Goal: Information Seeking & Learning: Learn about a topic

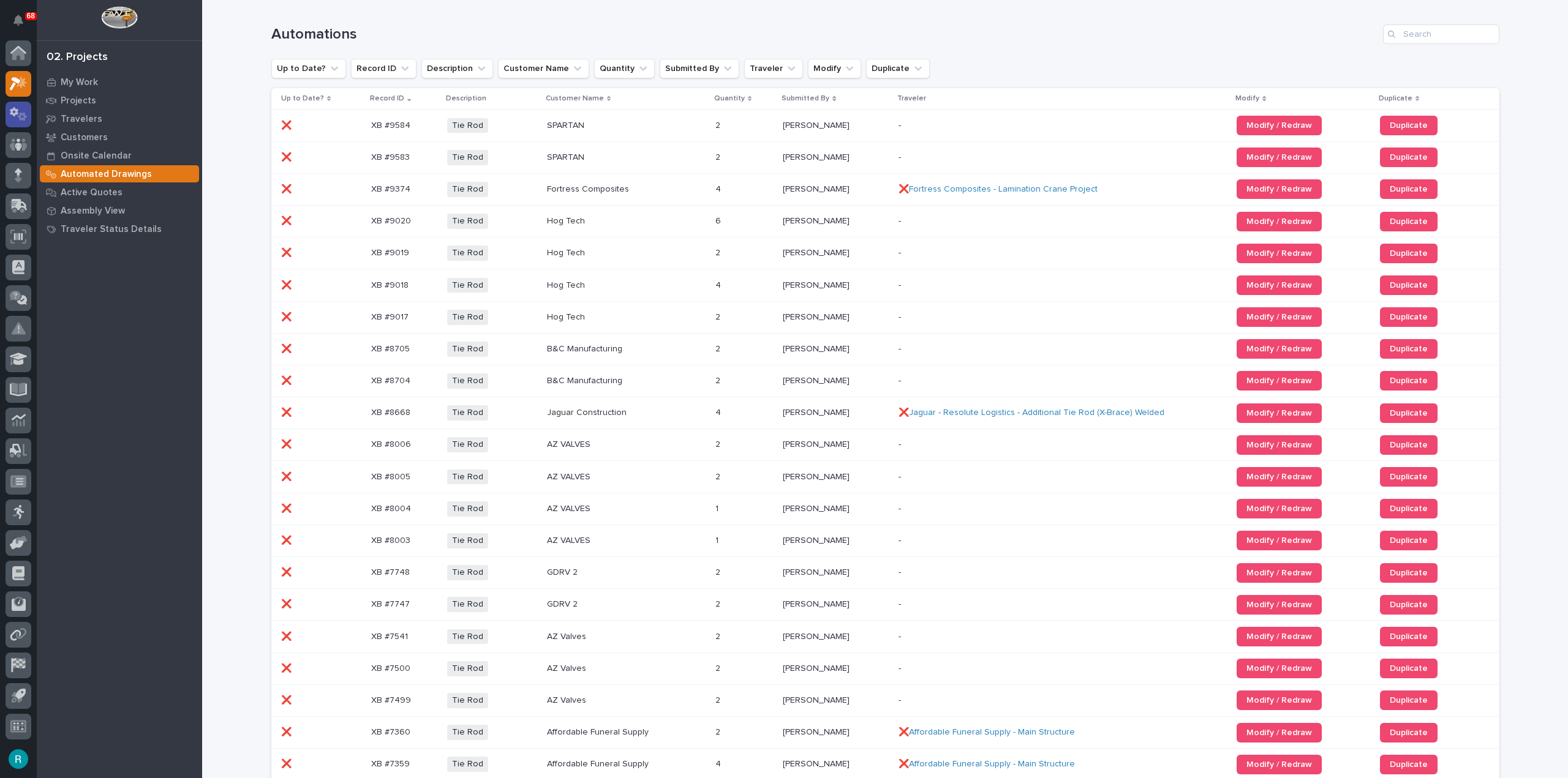
click at [24, 112] on icon at bounding box center [22, 116] width 9 height 9
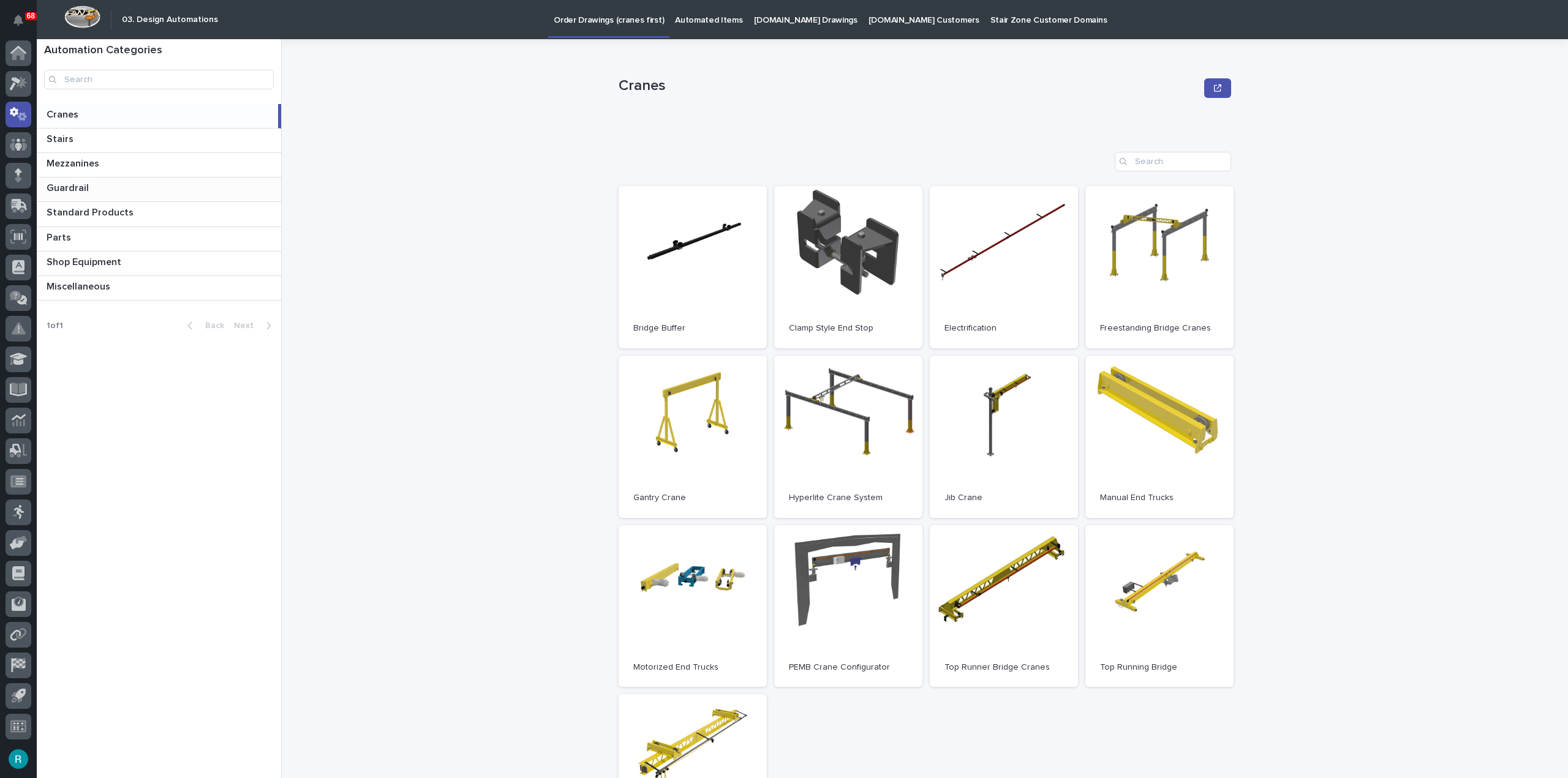
click at [104, 200] on div "Guardrail Guardrail" at bounding box center [159, 190] width 245 height 24
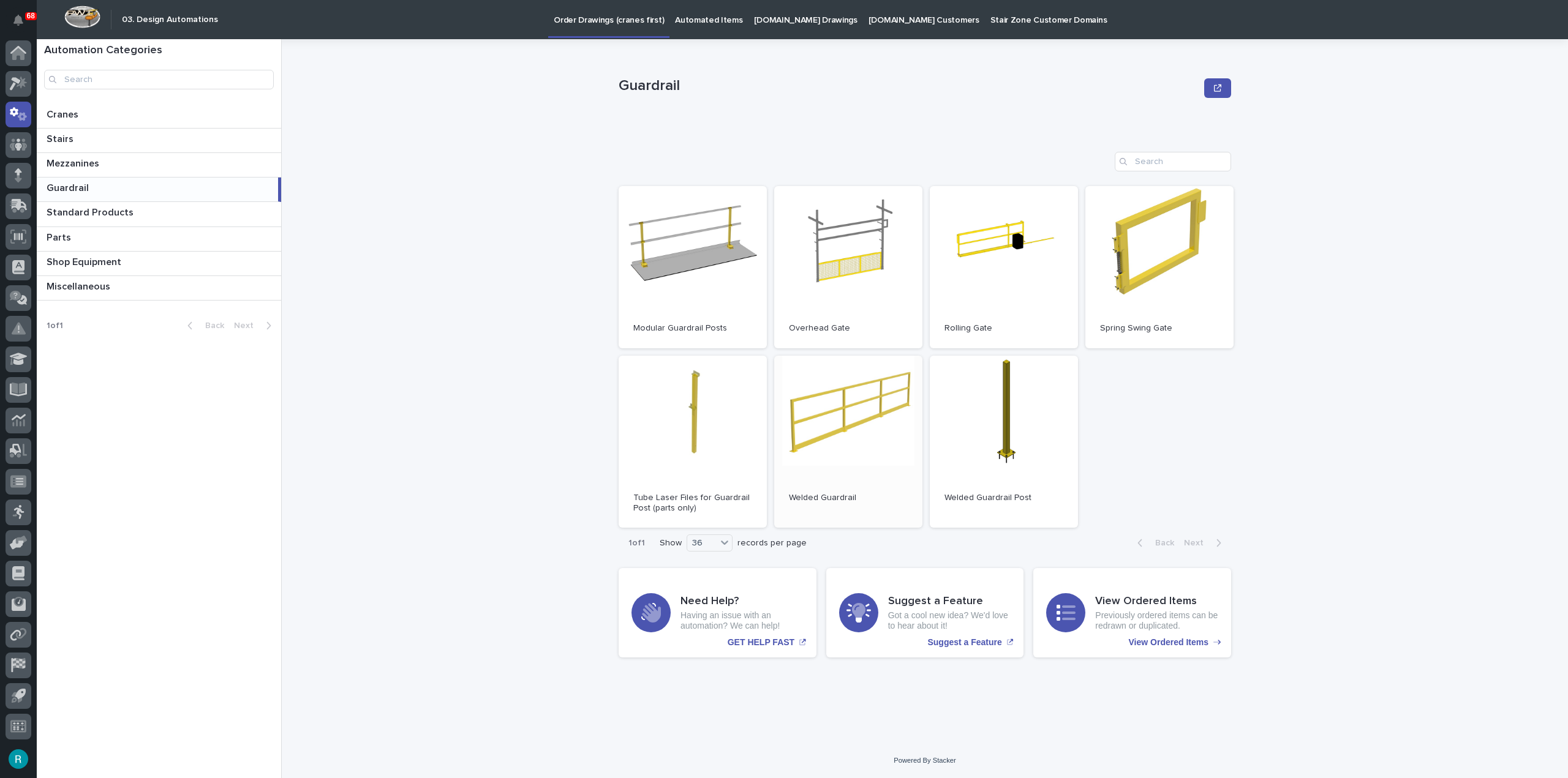
click at [886, 408] on link "Open" at bounding box center [848, 442] width 148 height 173
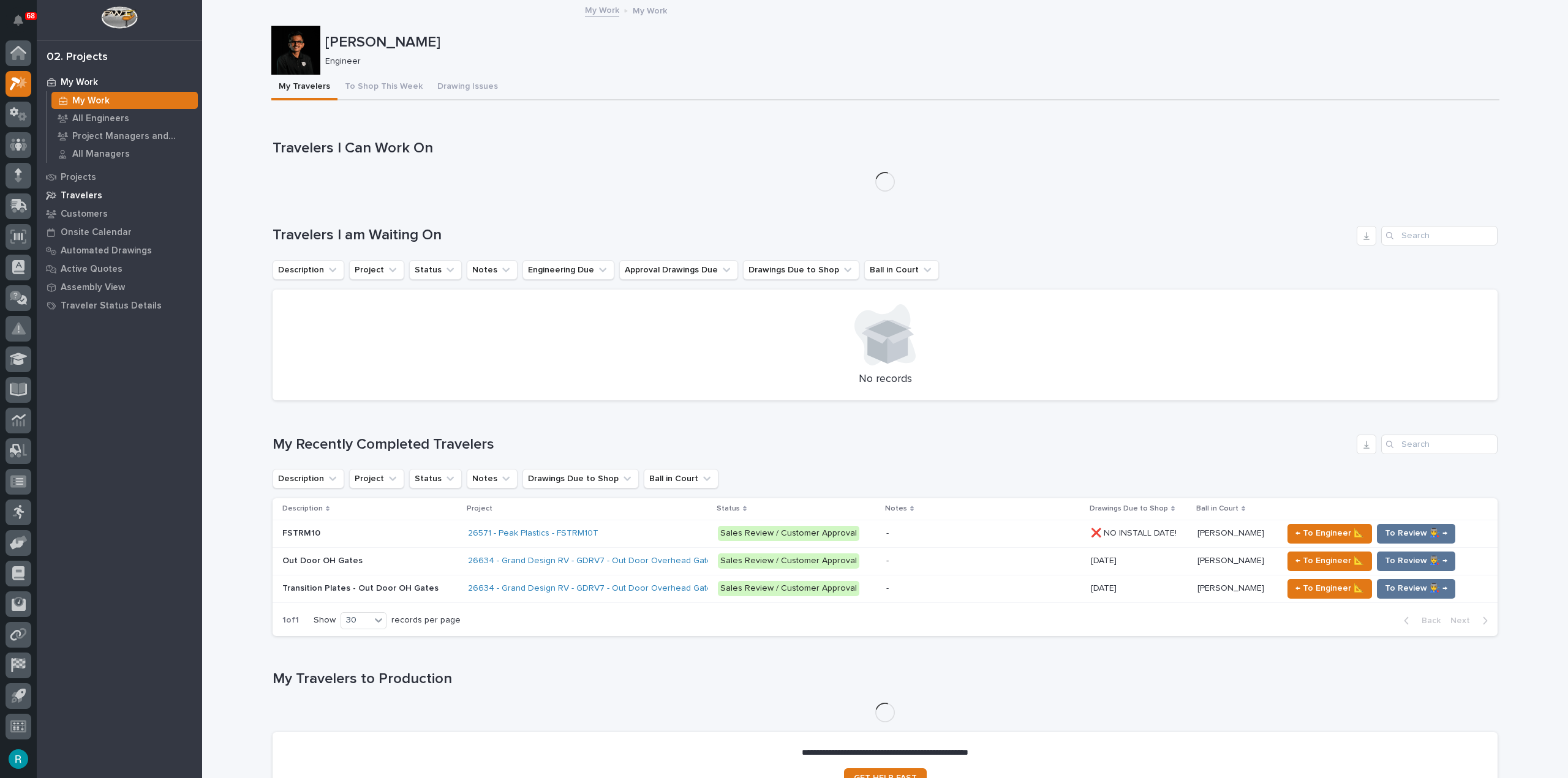
click at [95, 197] on p "Travelers" at bounding box center [82, 195] width 42 height 11
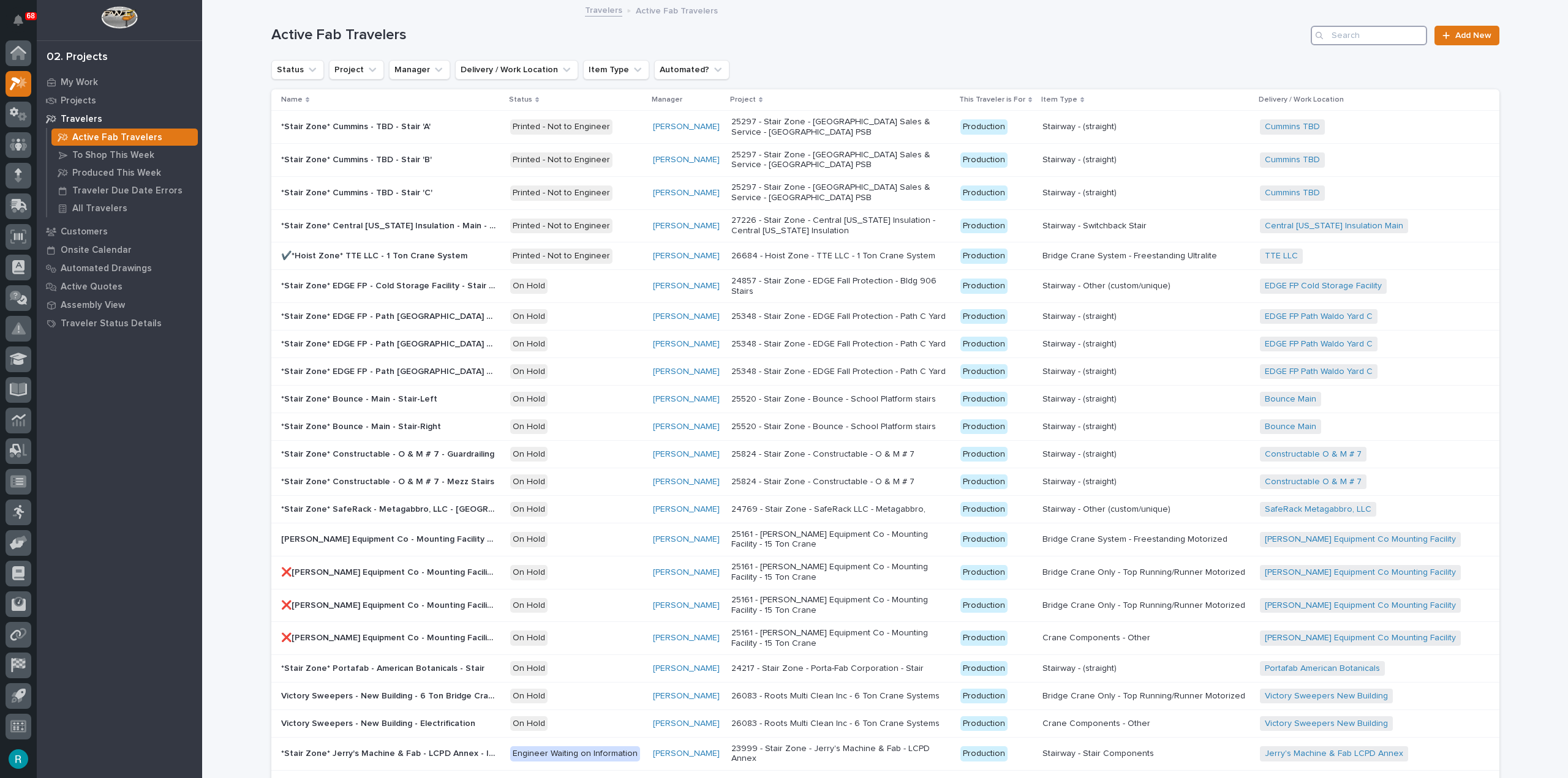
click at [1372, 30] on input "Search" at bounding box center [1369, 35] width 116 height 20
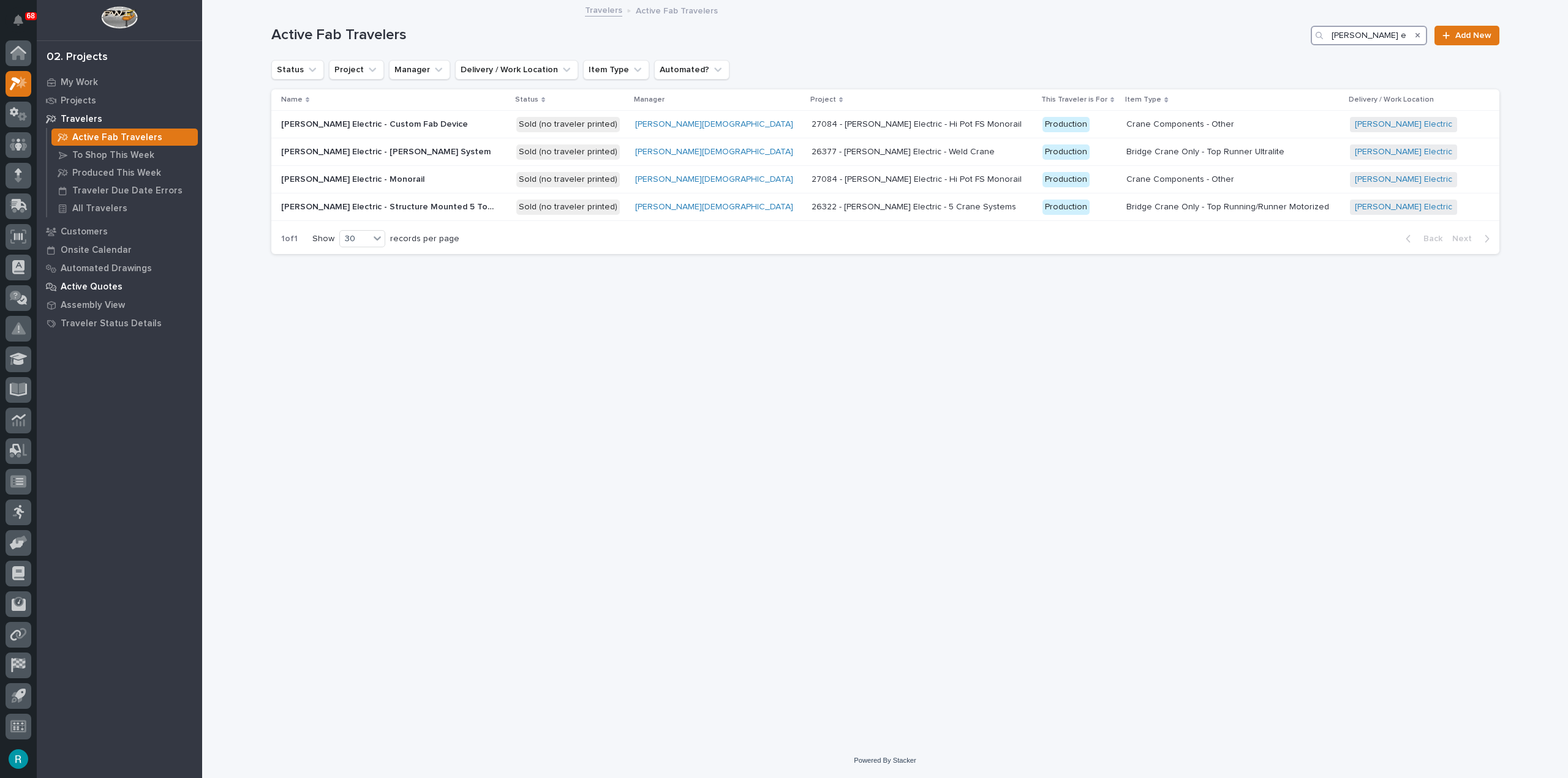
type input "schneider ele"
click at [98, 289] on p "Active Quotes" at bounding box center [92, 287] width 62 height 11
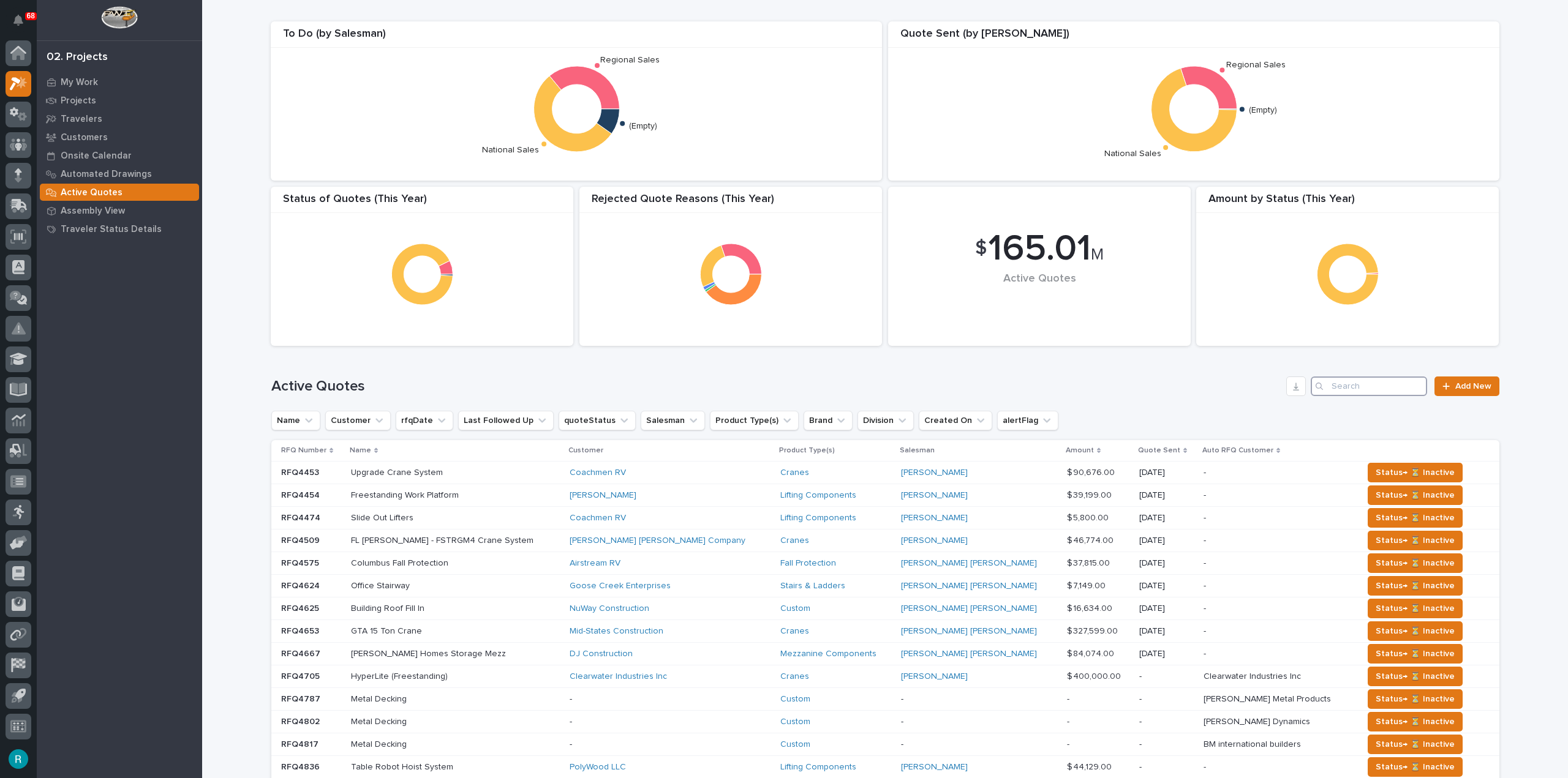
click at [1364, 378] on input "Search" at bounding box center [1369, 386] width 116 height 20
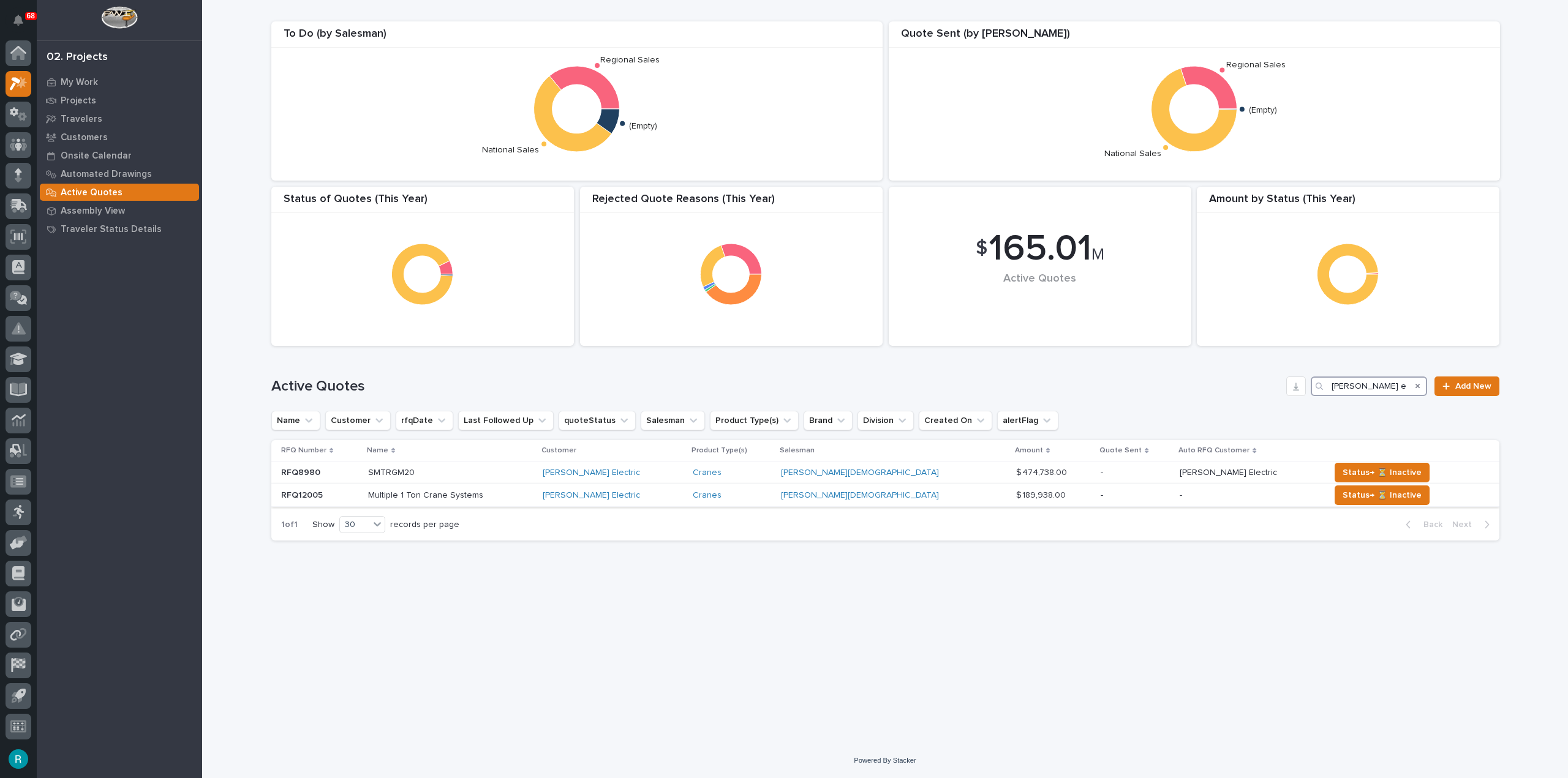
type input "schneider ele"
click at [505, 497] on p at bounding box center [451, 495] width 166 height 10
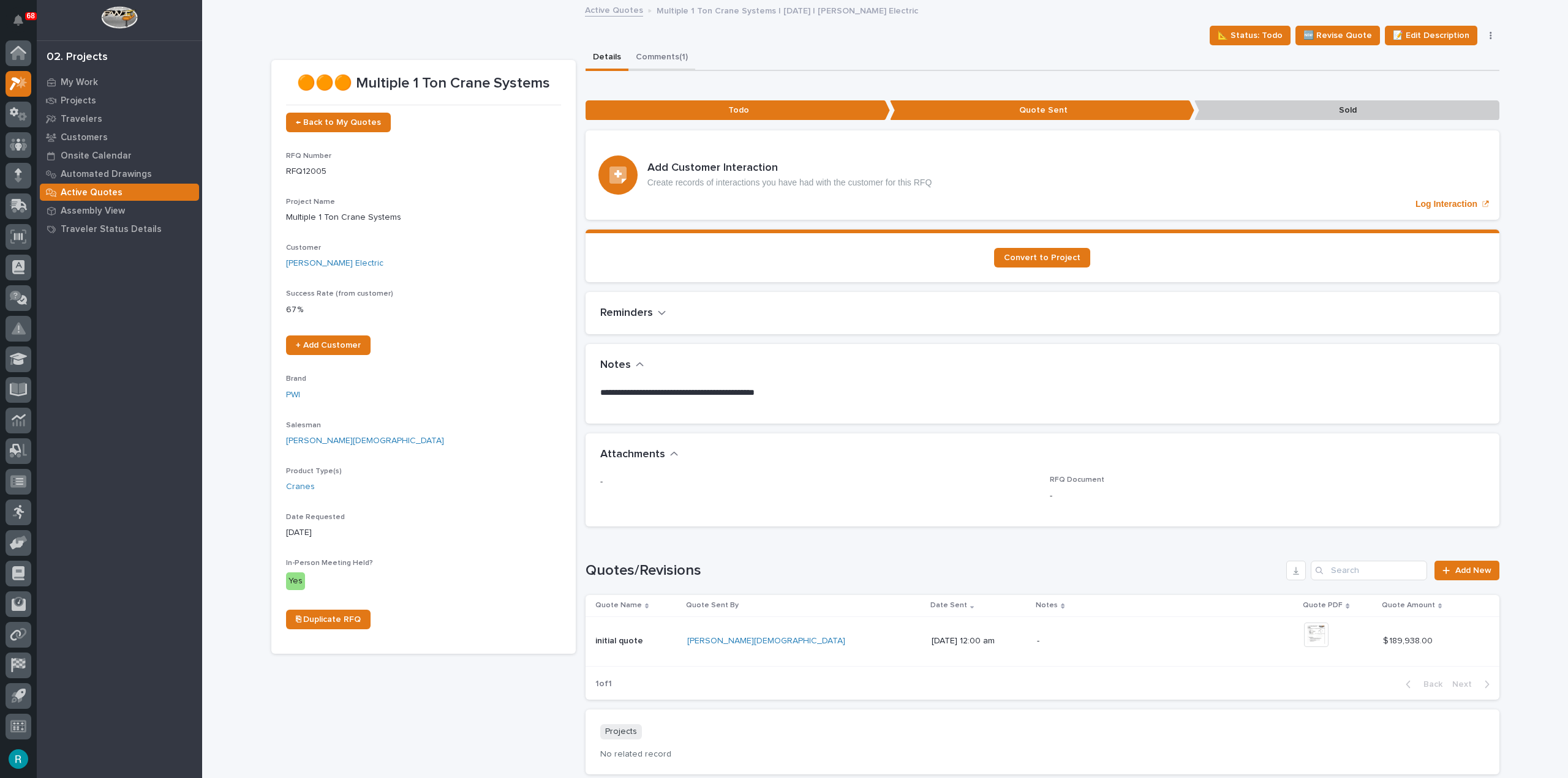
click at [675, 55] on button "Comments (1)" at bounding box center [662, 58] width 67 height 26
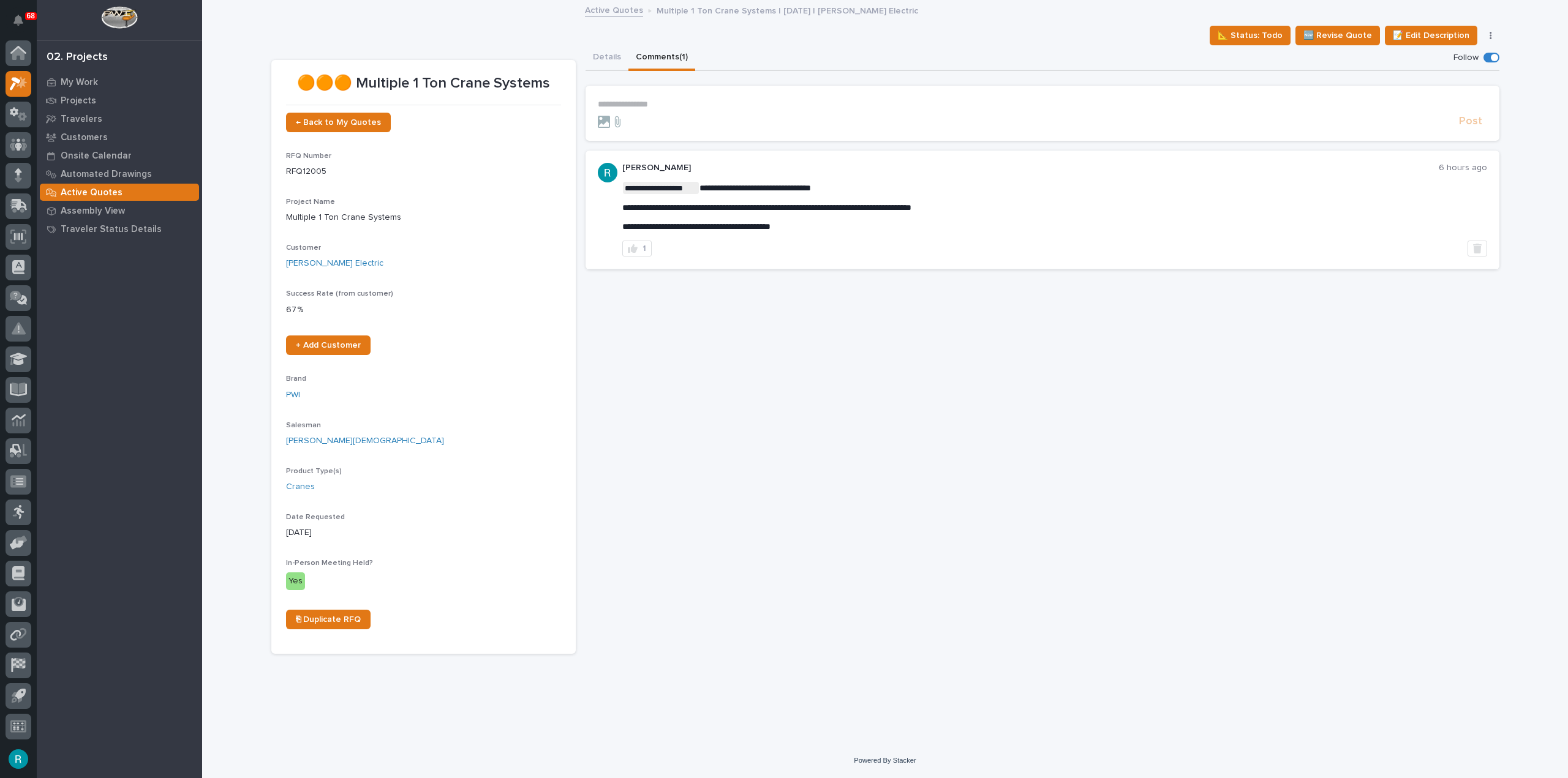
drag, startPoint x: 638, startPoint y: 245, endPoint x: 606, endPoint y: 280, distance: 47.4
click at [606, 280] on div "**********" at bounding box center [1042, 349] width 914 height 609
click at [638, 240] on div "**********" at bounding box center [1055, 209] width 865 height 93
click at [639, 250] on button "1" at bounding box center [637, 248] width 30 height 16
click at [638, 245] on button "2" at bounding box center [637, 248] width 30 height 16
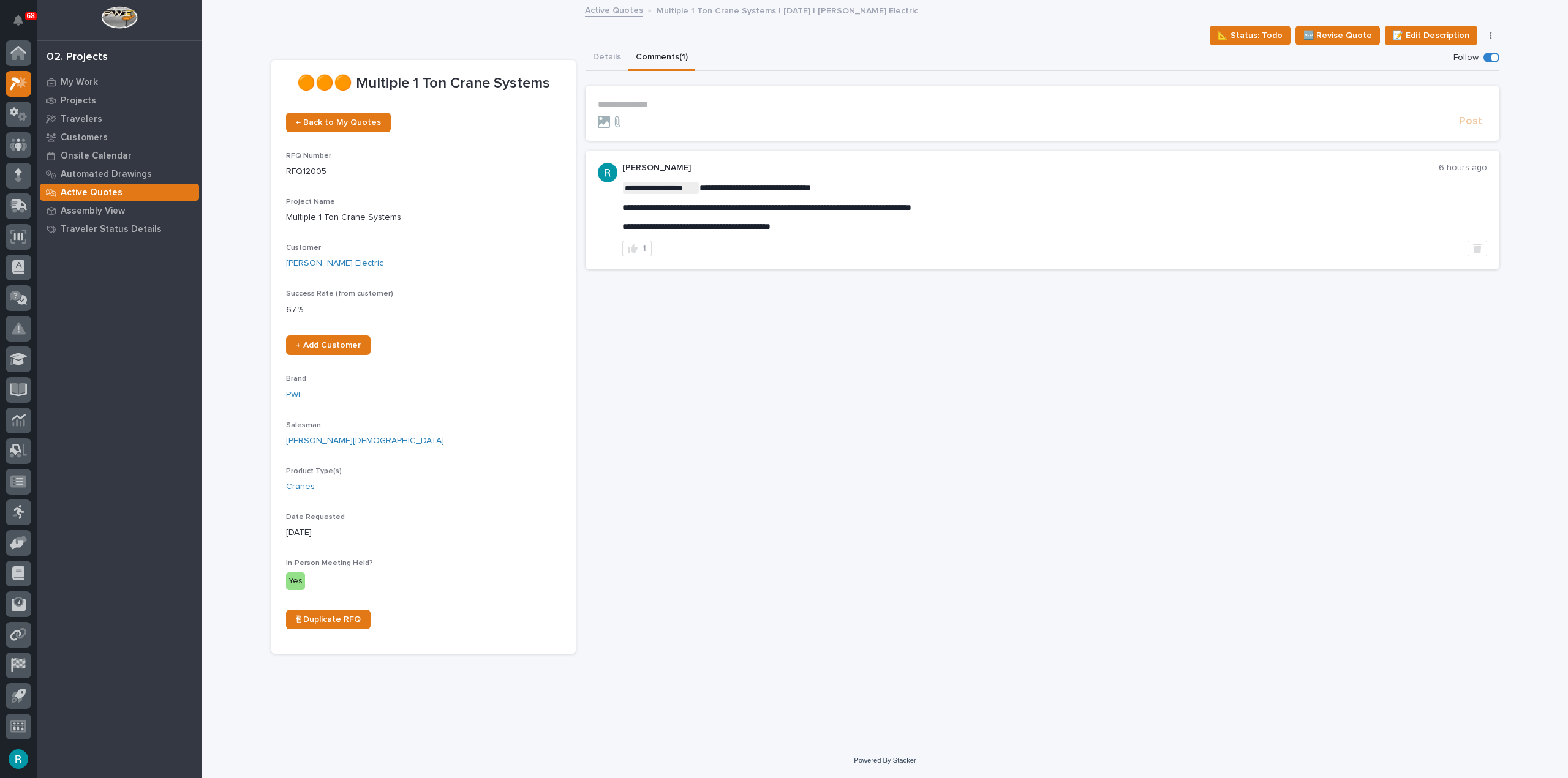
drag, startPoint x: 635, startPoint y: 245, endPoint x: 639, endPoint y: 261, distance: 16.5
drag, startPoint x: 640, startPoint y: 246, endPoint x: 630, endPoint y: 253, distance: 12.2
click at [644, 319] on div "**********" at bounding box center [1042, 349] width 914 height 609
drag, startPoint x: 628, startPoint y: 249, endPoint x: 602, endPoint y: 252, distance: 26.2
click at [602, 252] on div "**********" at bounding box center [1042, 209] width 914 height 118
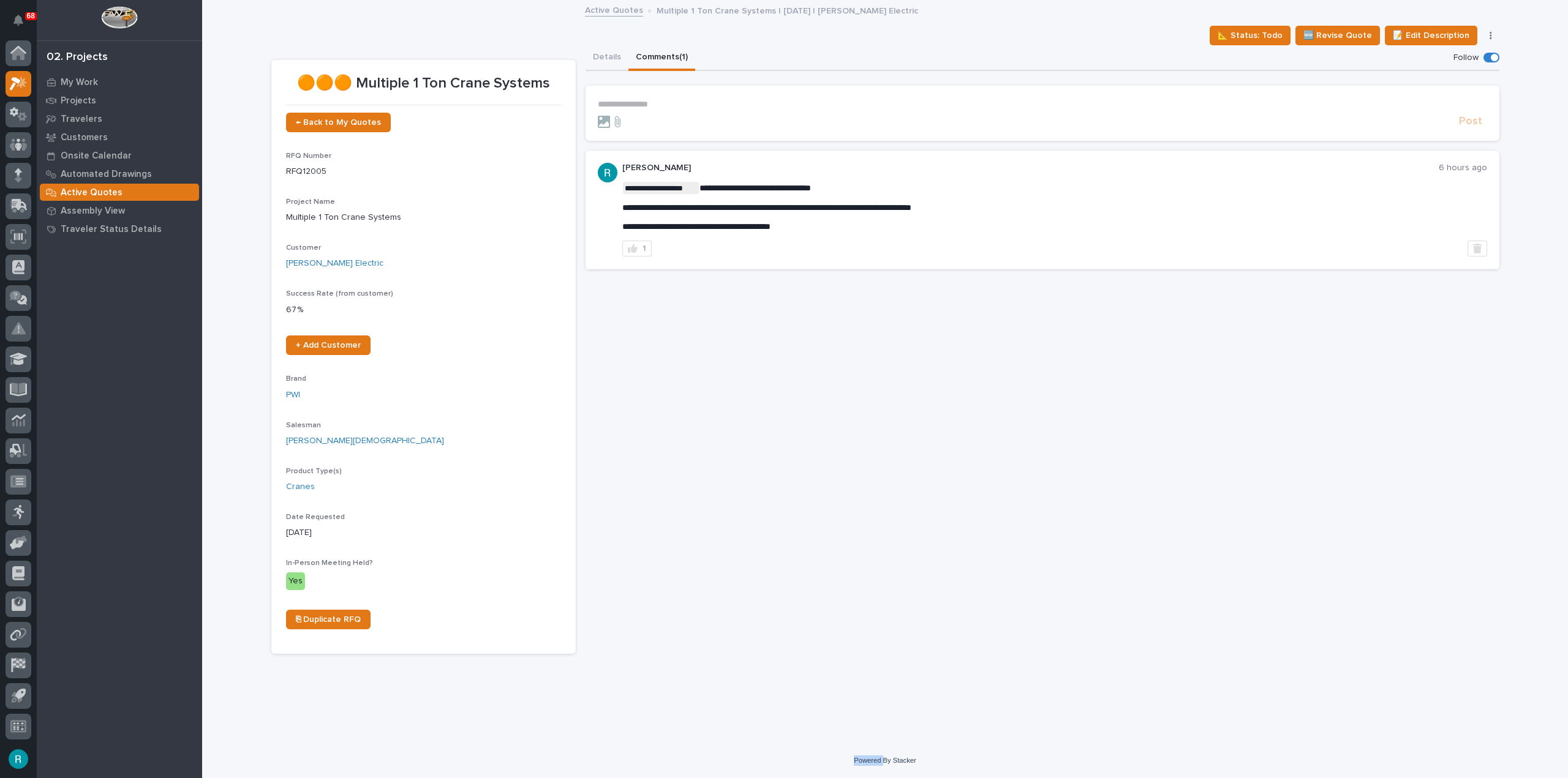
click at [602, 252] on div "**********" at bounding box center [1042, 209] width 914 height 118
click at [643, 300] on div "**********" at bounding box center [1042, 349] width 914 height 609
click at [685, 275] on div "**********" at bounding box center [1042, 349] width 914 height 609
click at [721, 346] on div "**********" at bounding box center [1042, 349] width 914 height 609
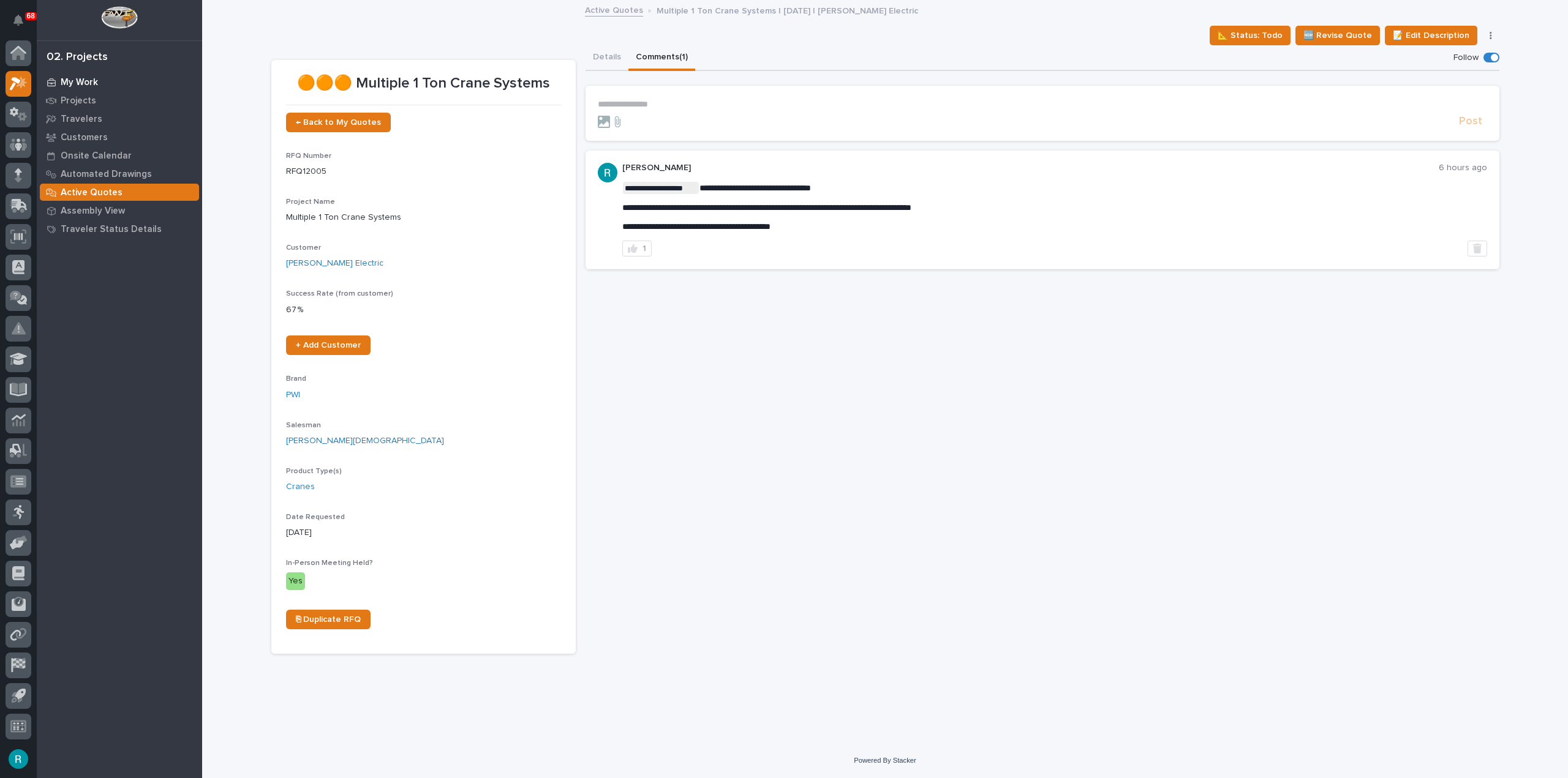
click at [102, 82] on div "My Work" at bounding box center [119, 82] width 159 height 17
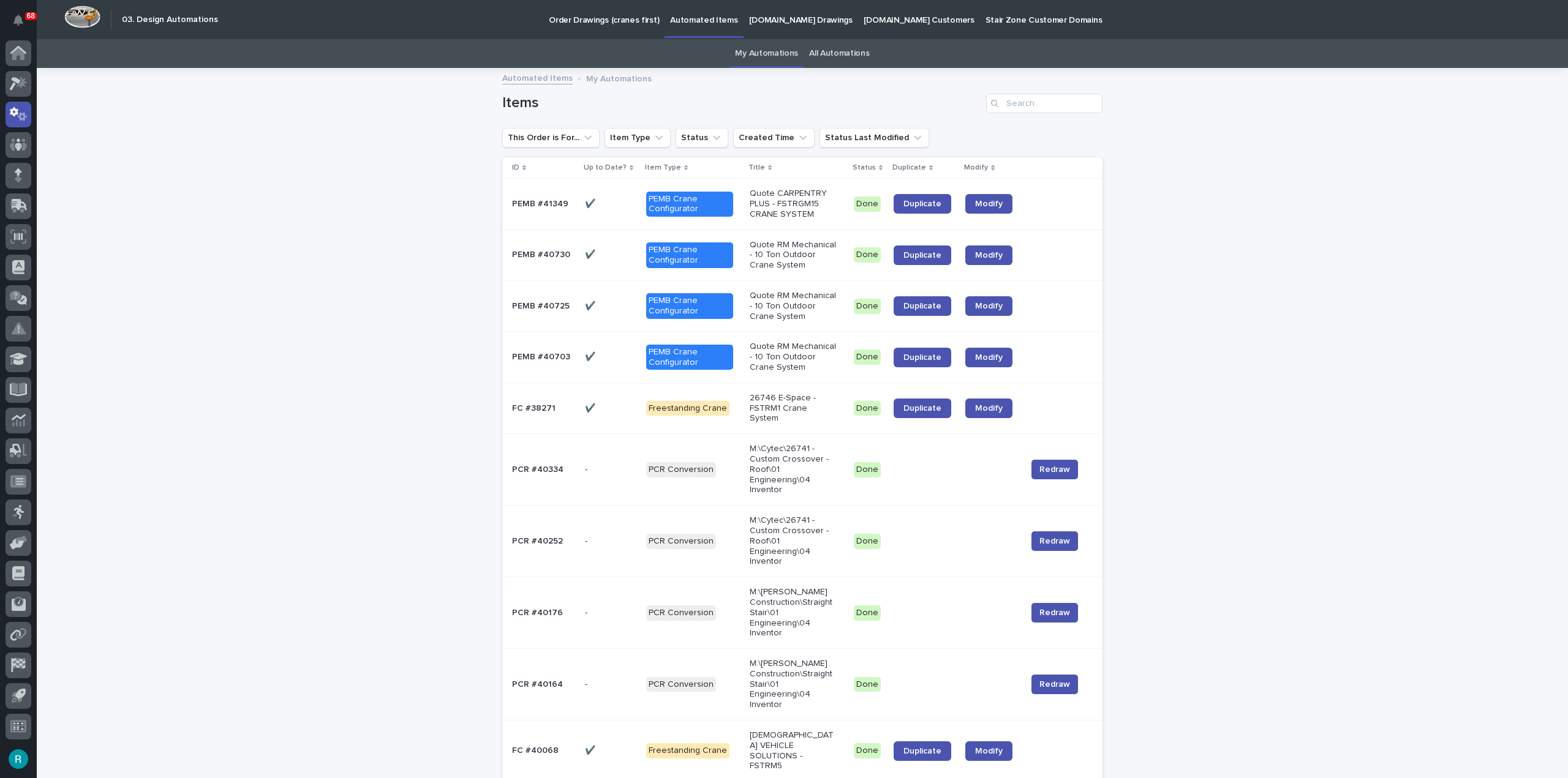
click at [825, 55] on link "All Automations" at bounding box center [839, 54] width 60 height 29
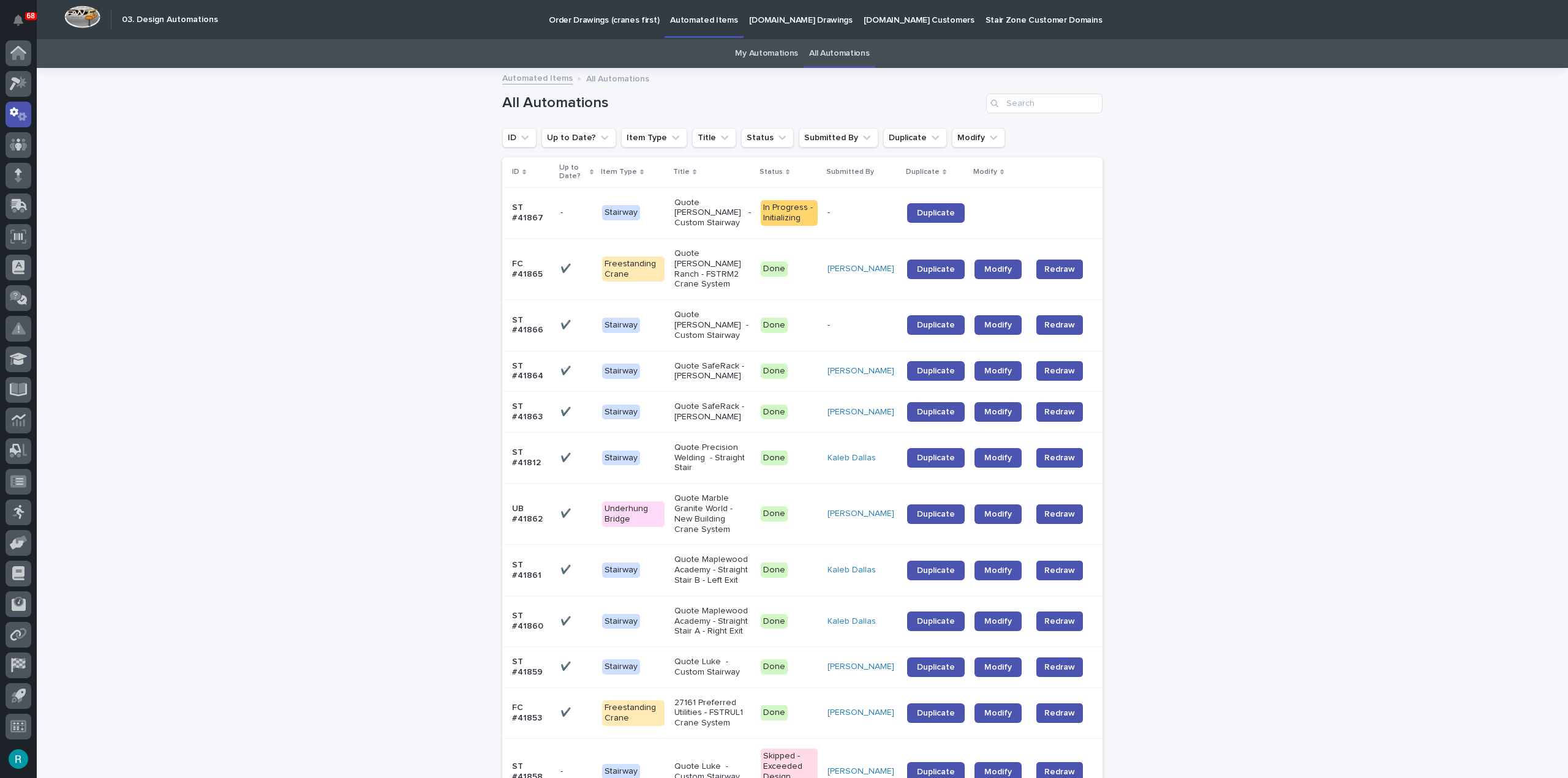
click at [1043, 85] on div "Automated Items All Automations" at bounding box center [802, 78] width 613 height 17
click at [1044, 96] on input "Search" at bounding box center [1044, 103] width 116 height 20
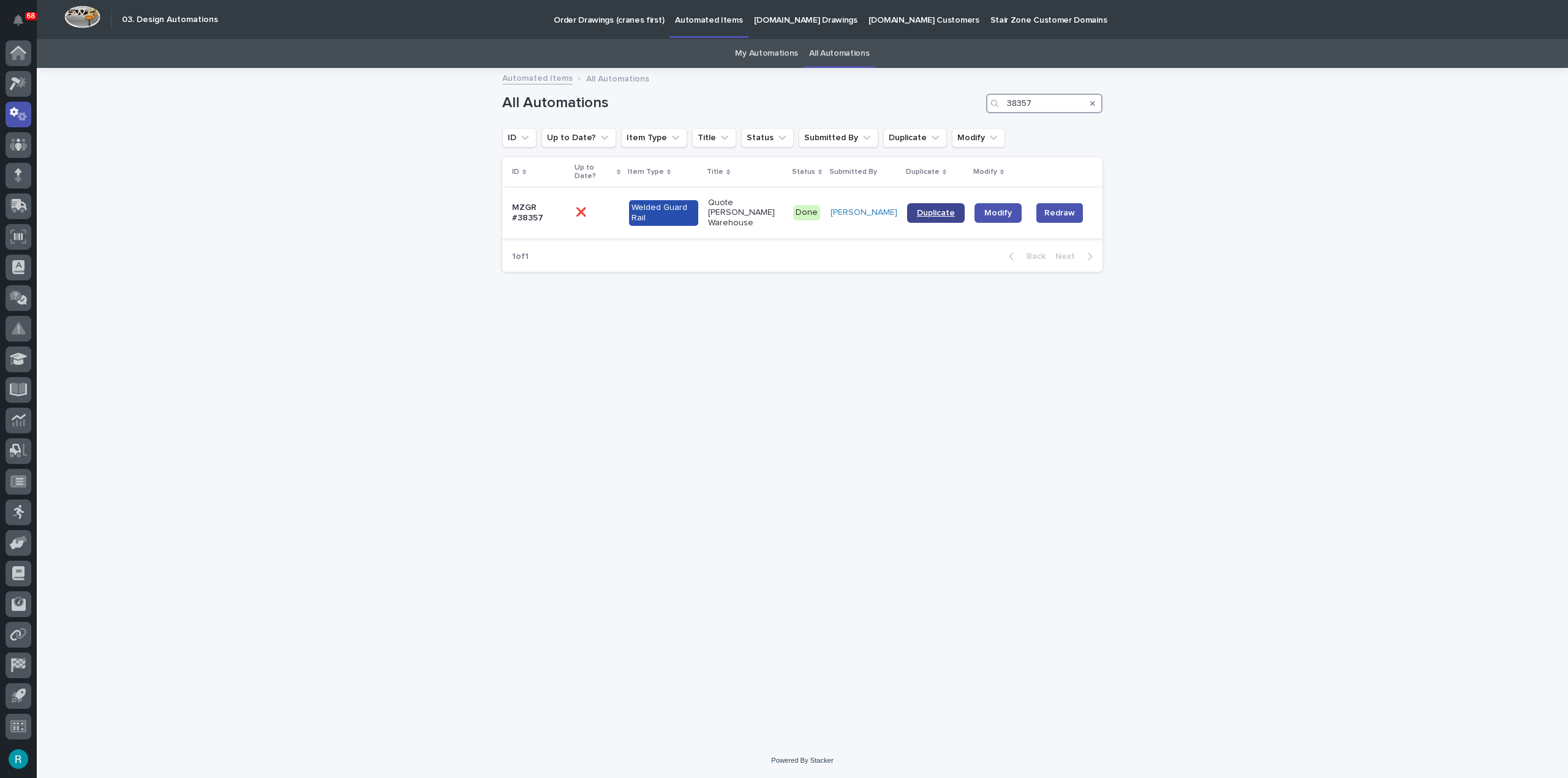
type input "38357"
click at [952, 209] on span "Duplicate" at bounding box center [936, 213] width 38 height 9
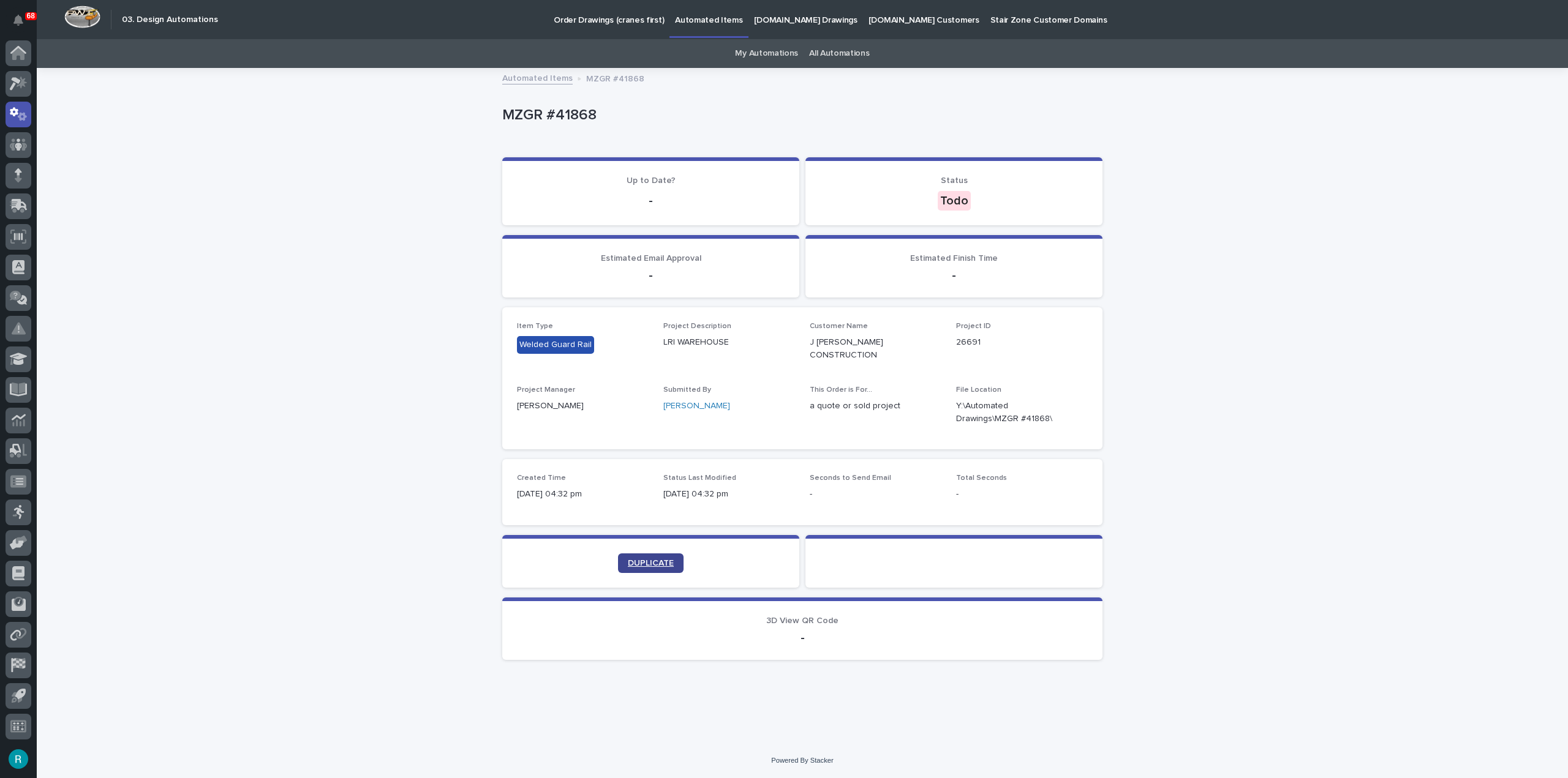
click at [658, 559] on span "DUPLICATE" at bounding box center [651, 564] width 46 height 9
click at [661, 559] on link "DUPLICATE" at bounding box center [651, 563] width 66 height 20
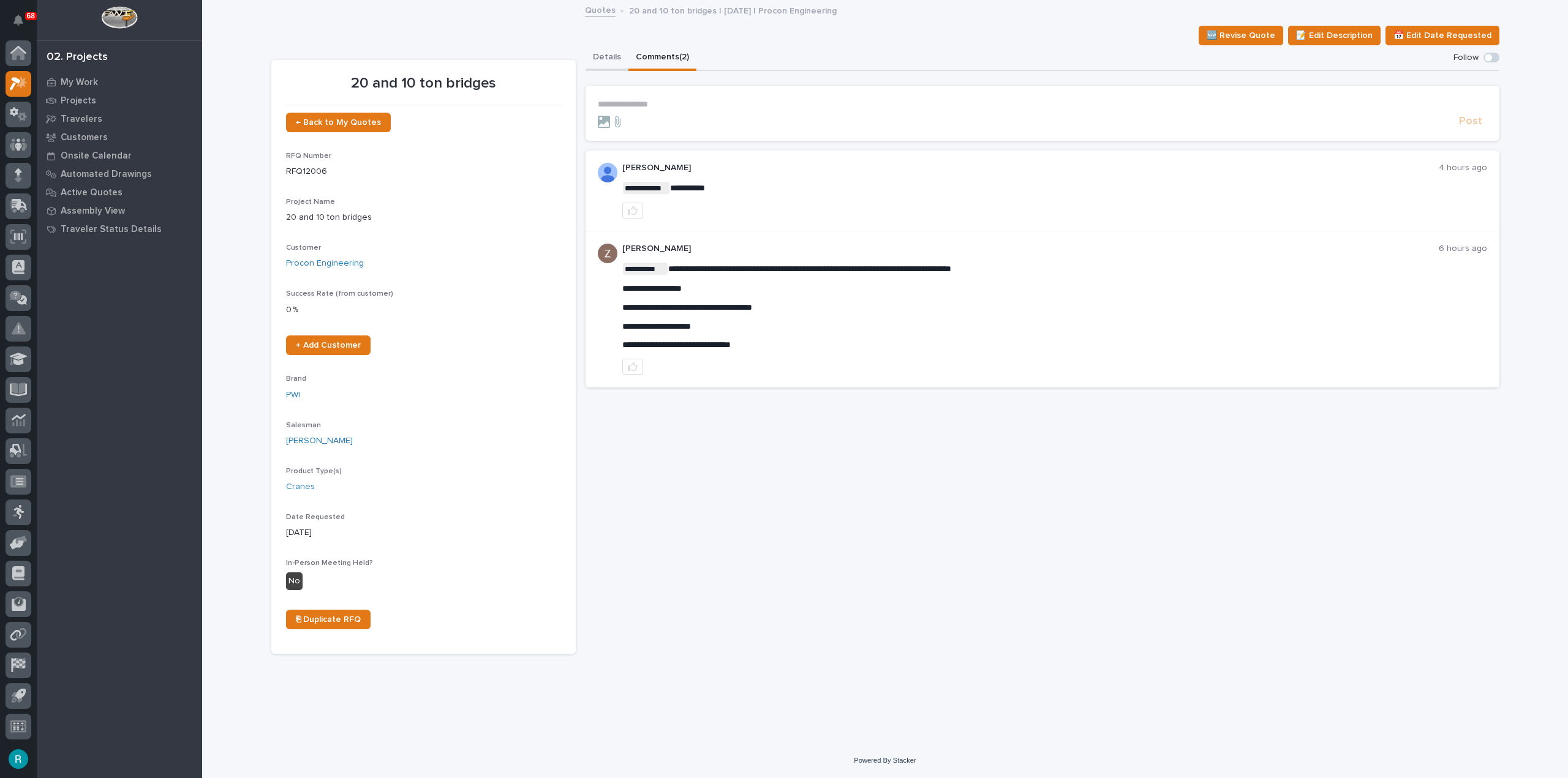
click at [609, 53] on button "Details" at bounding box center [607, 58] width 43 height 26
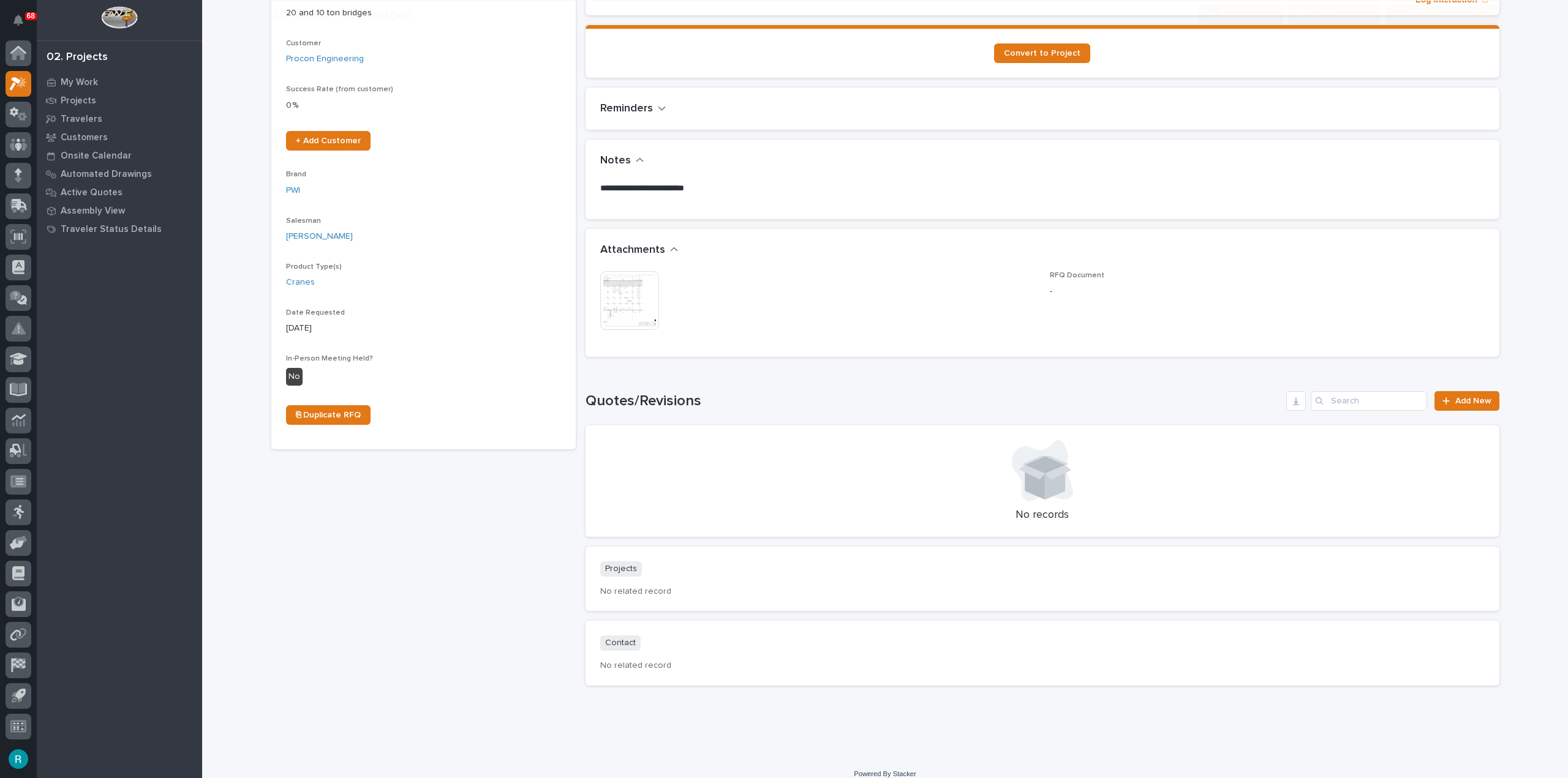
scroll to position [218, 0]
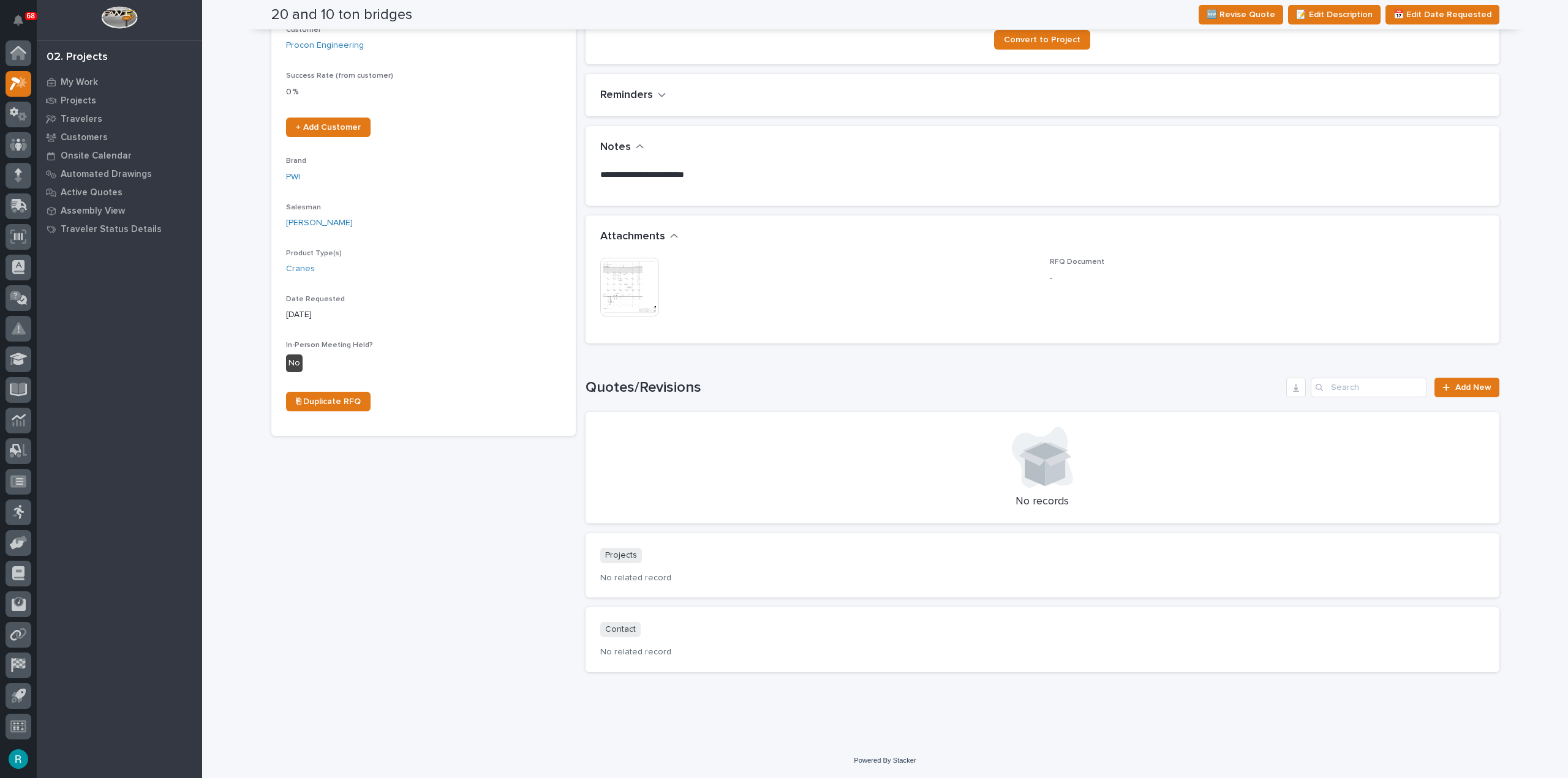
click at [632, 307] on img at bounding box center [629, 287] width 59 height 59
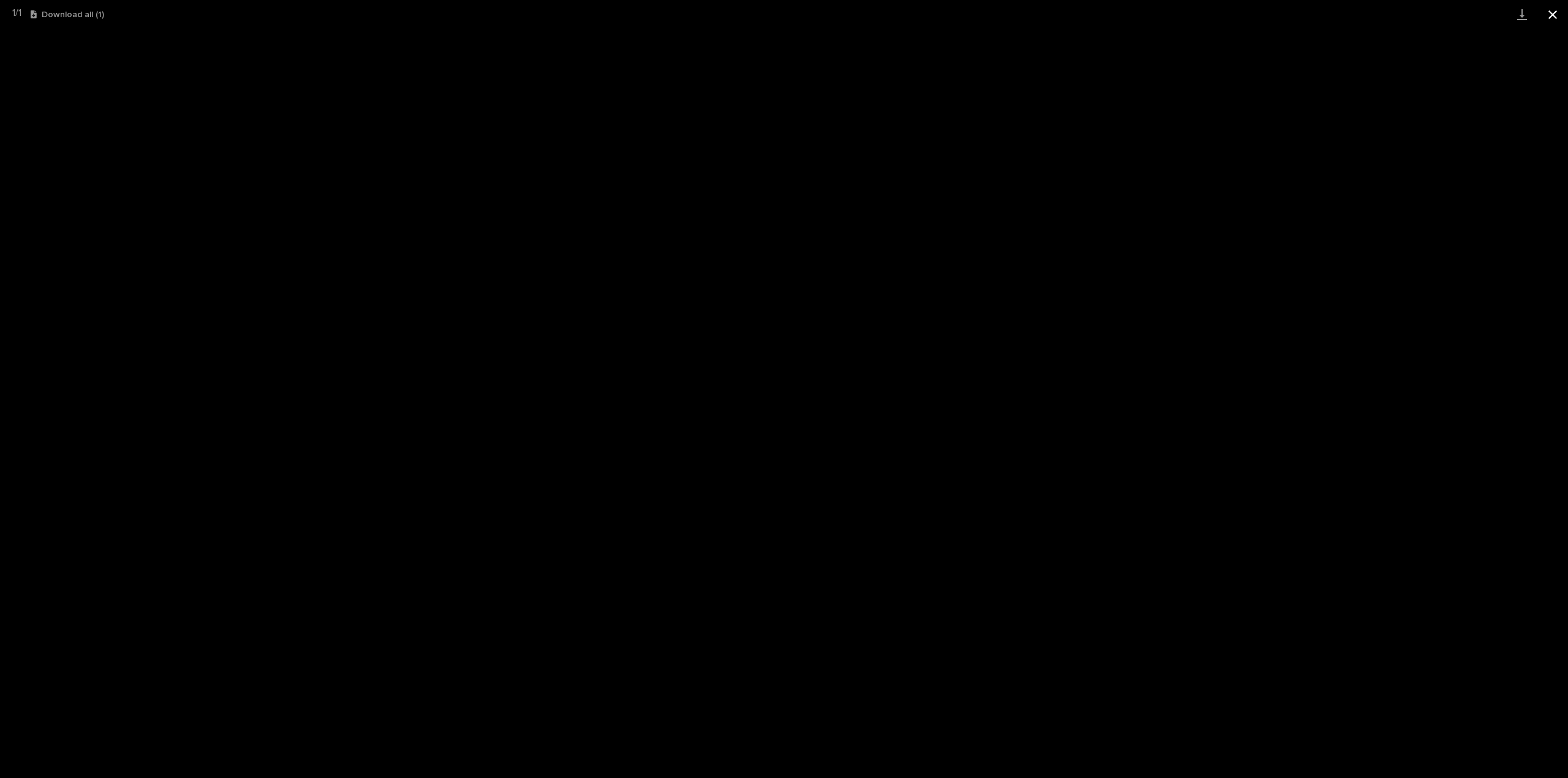
click at [1547, 20] on button "Close gallery" at bounding box center [1553, 15] width 30 height 29
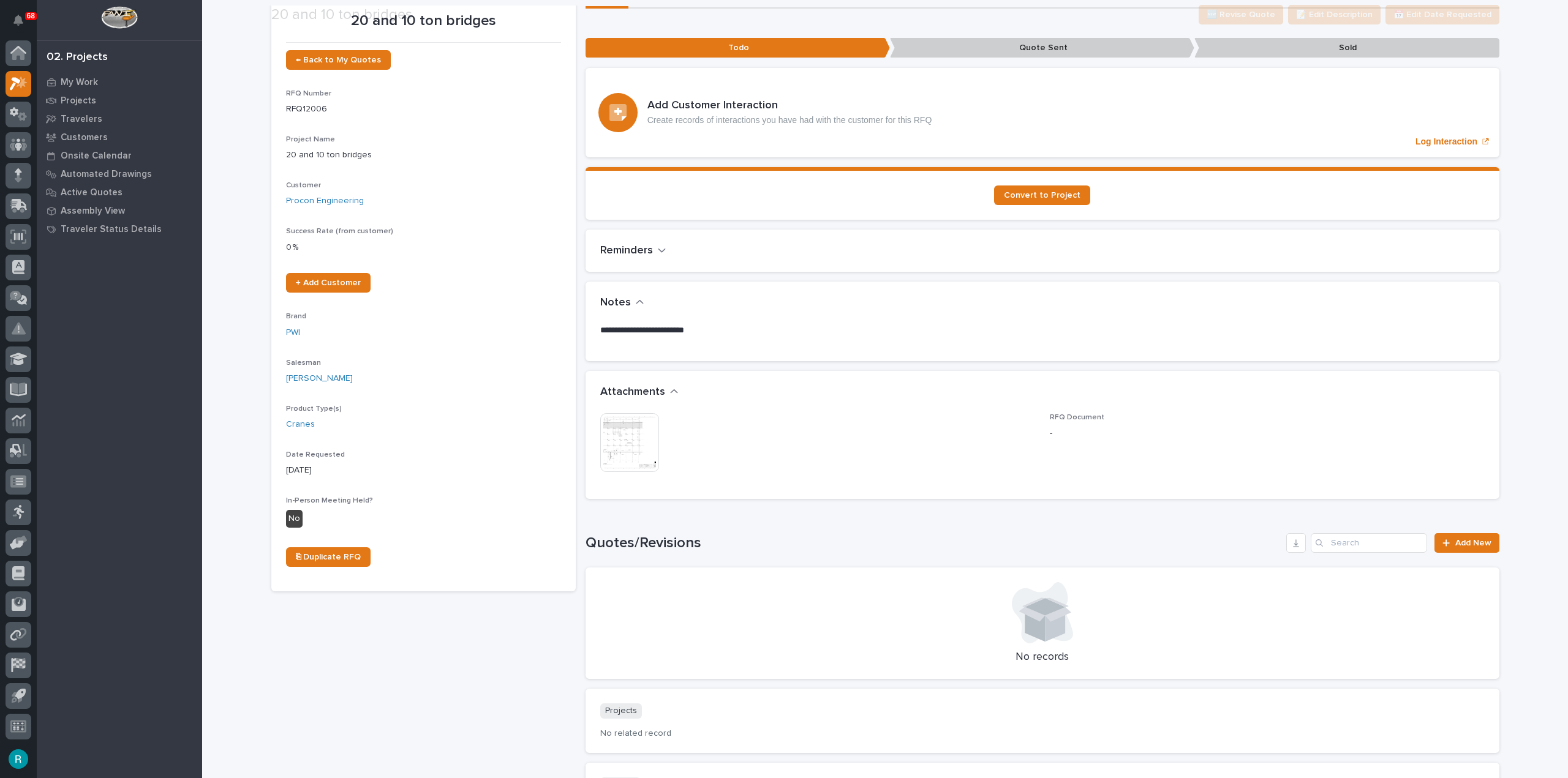
scroll to position [123, 0]
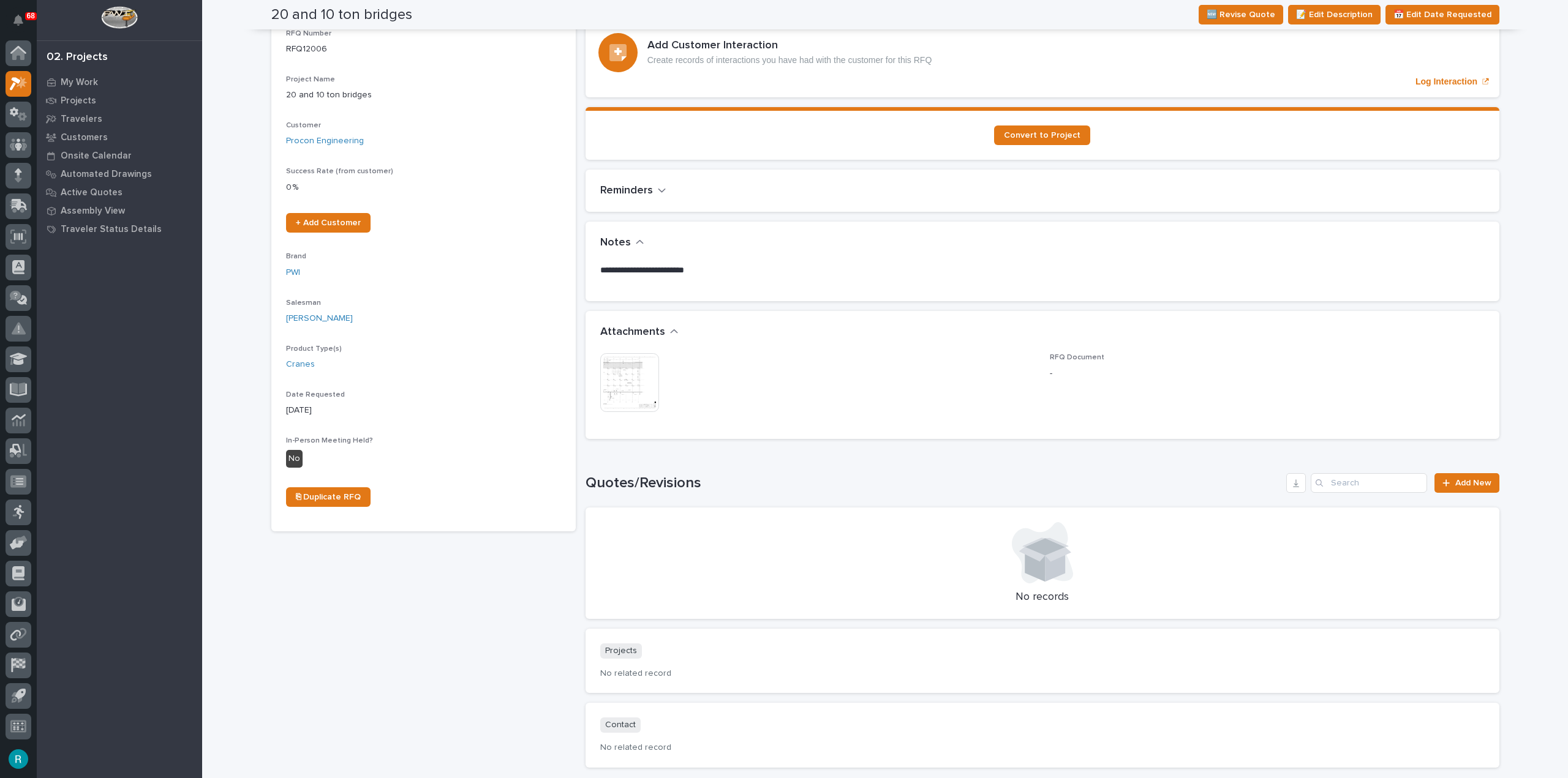
click at [637, 369] on img at bounding box center [629, 382] width 59 height 59
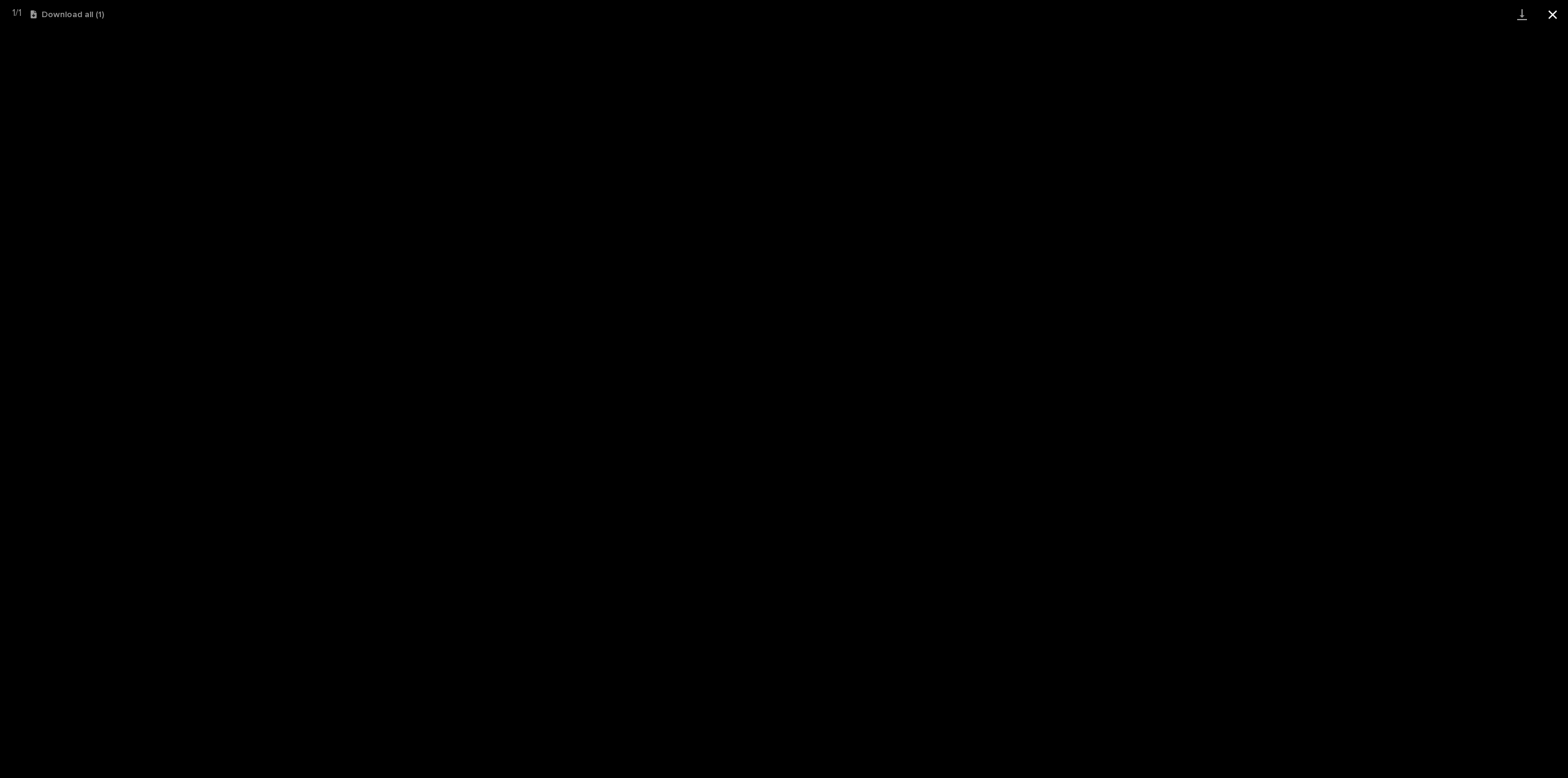
click at [1555, 6] on button "Close gallery" at bounding box center [1553, 15] width 30 height 29
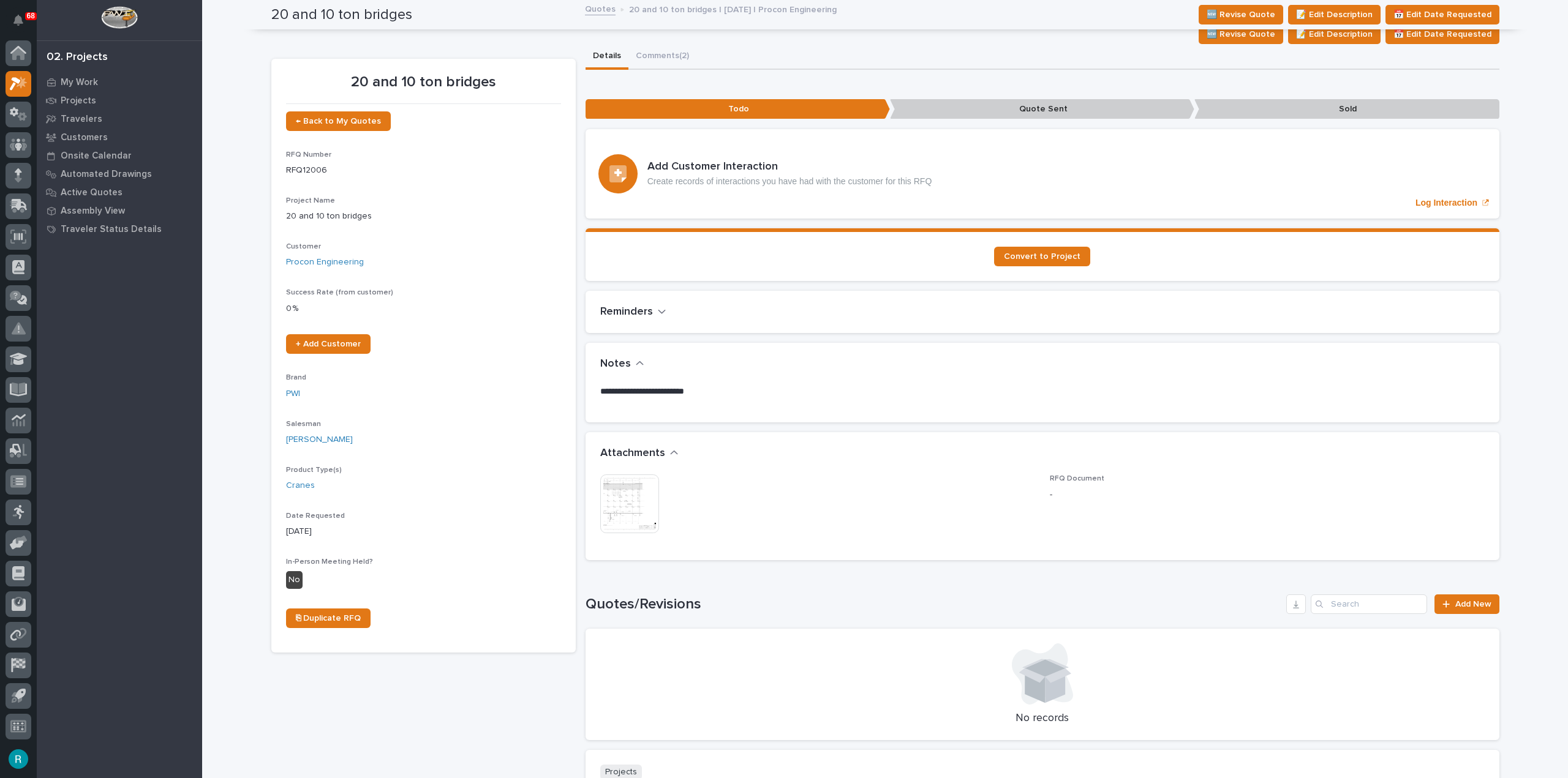
scroll to position [0, 0]
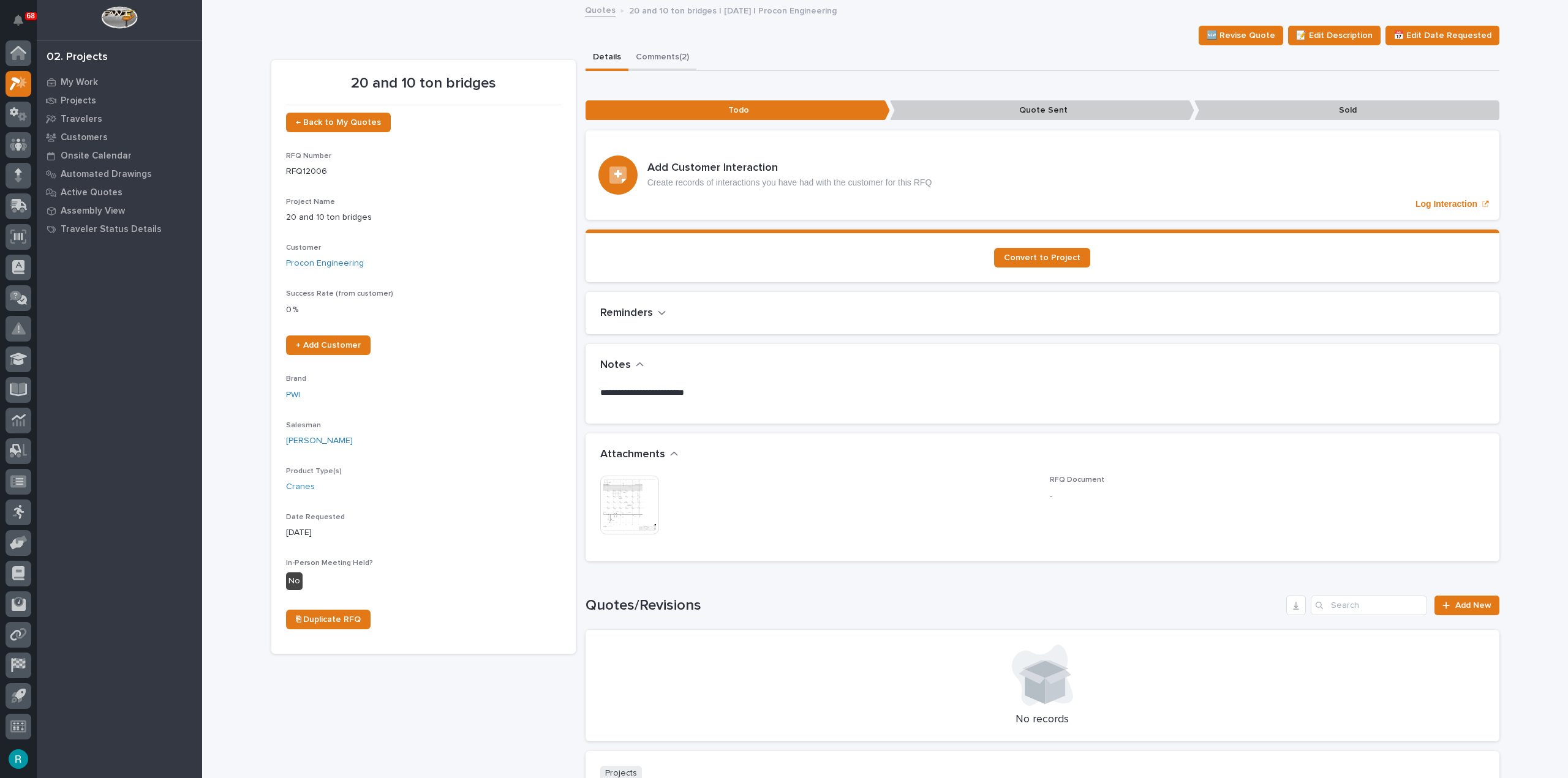
click at [652, 51] on button "Comments (2)" at bounding box center [663, 58] width 68 height 26
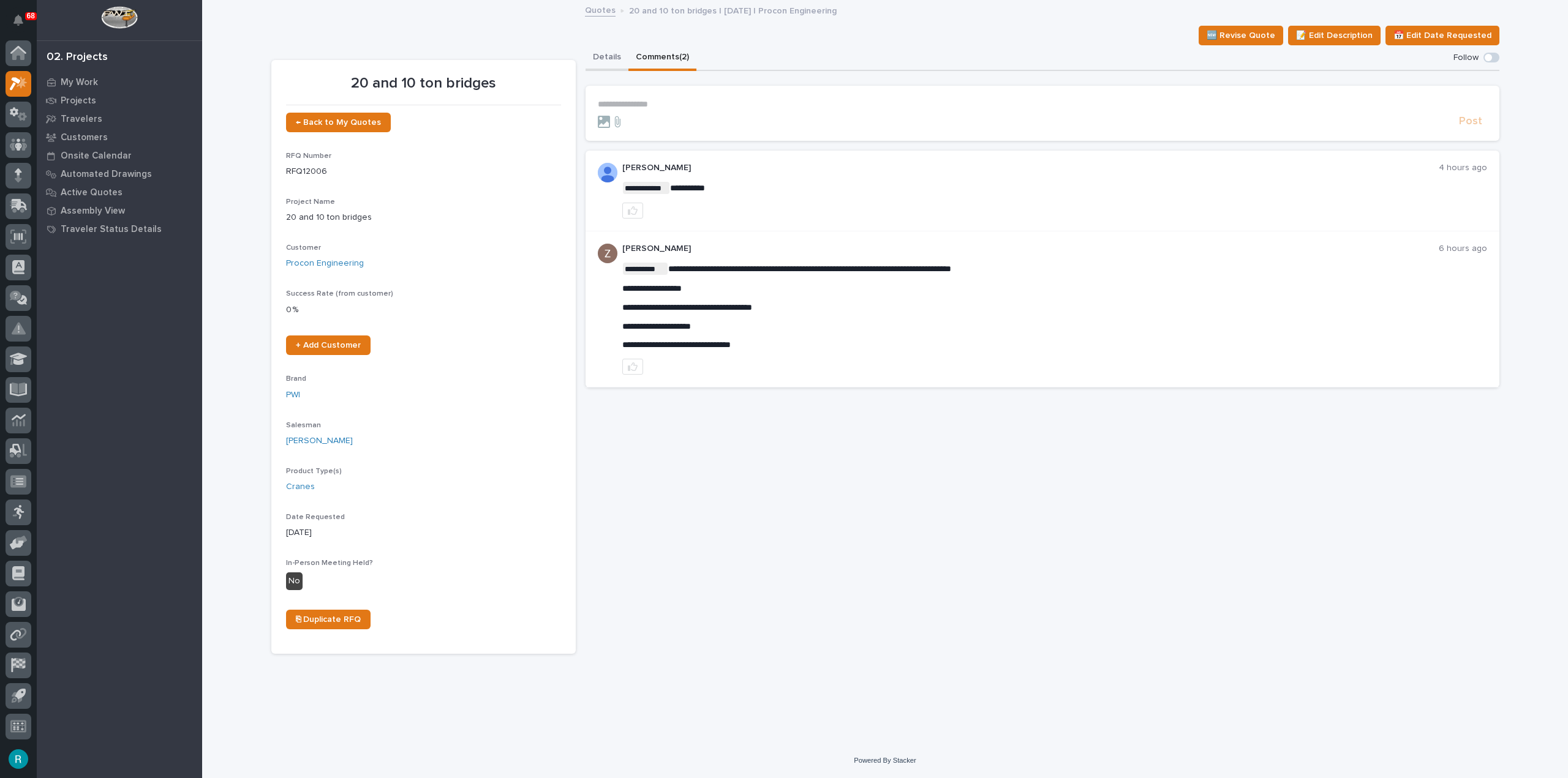
click at [597, 63] on button "Details" at bounding box center [607, 58] width 43 height 26
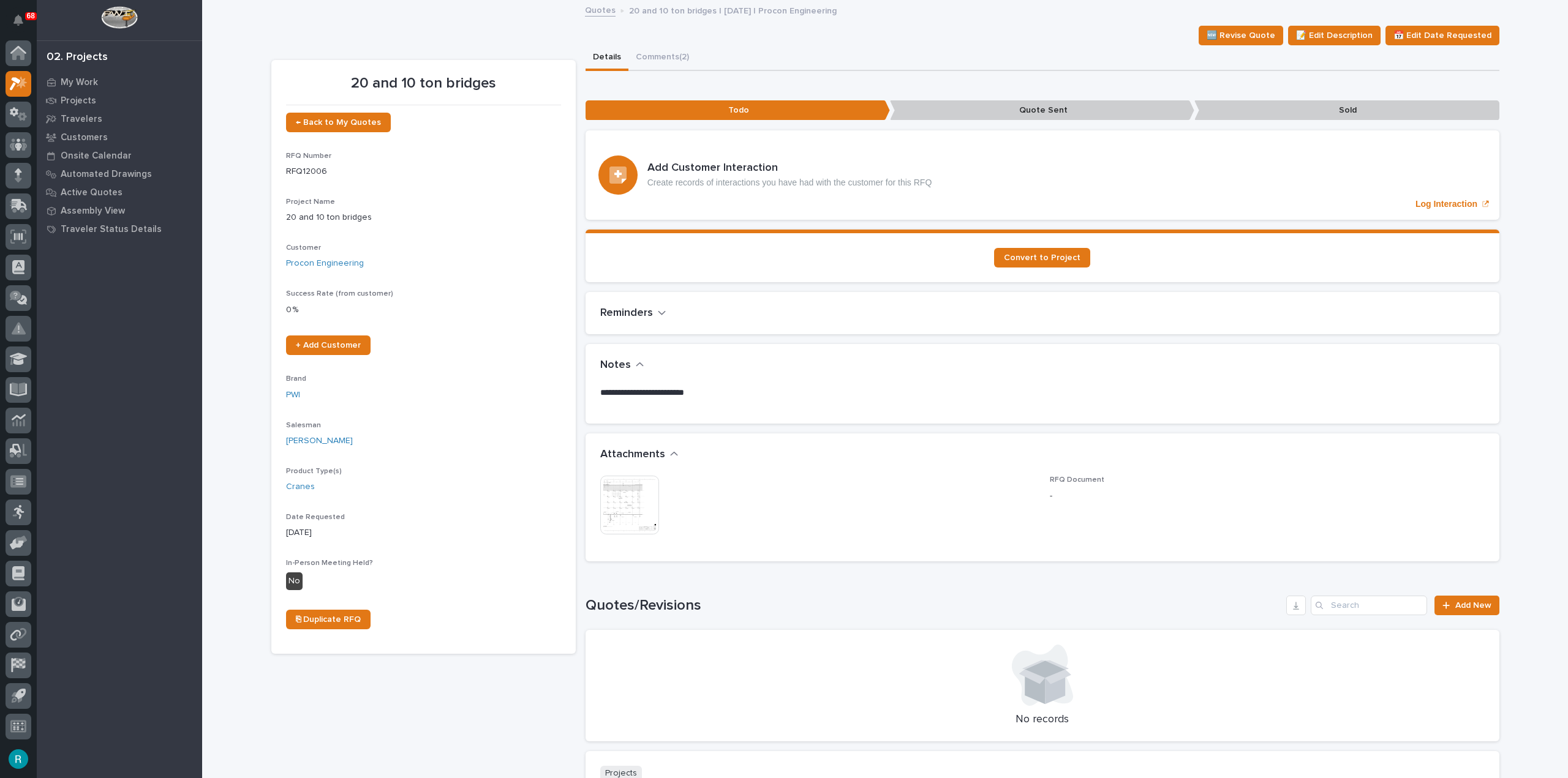
click at [619, 495] on img at bounding box center [629, 505] width 59 height 59
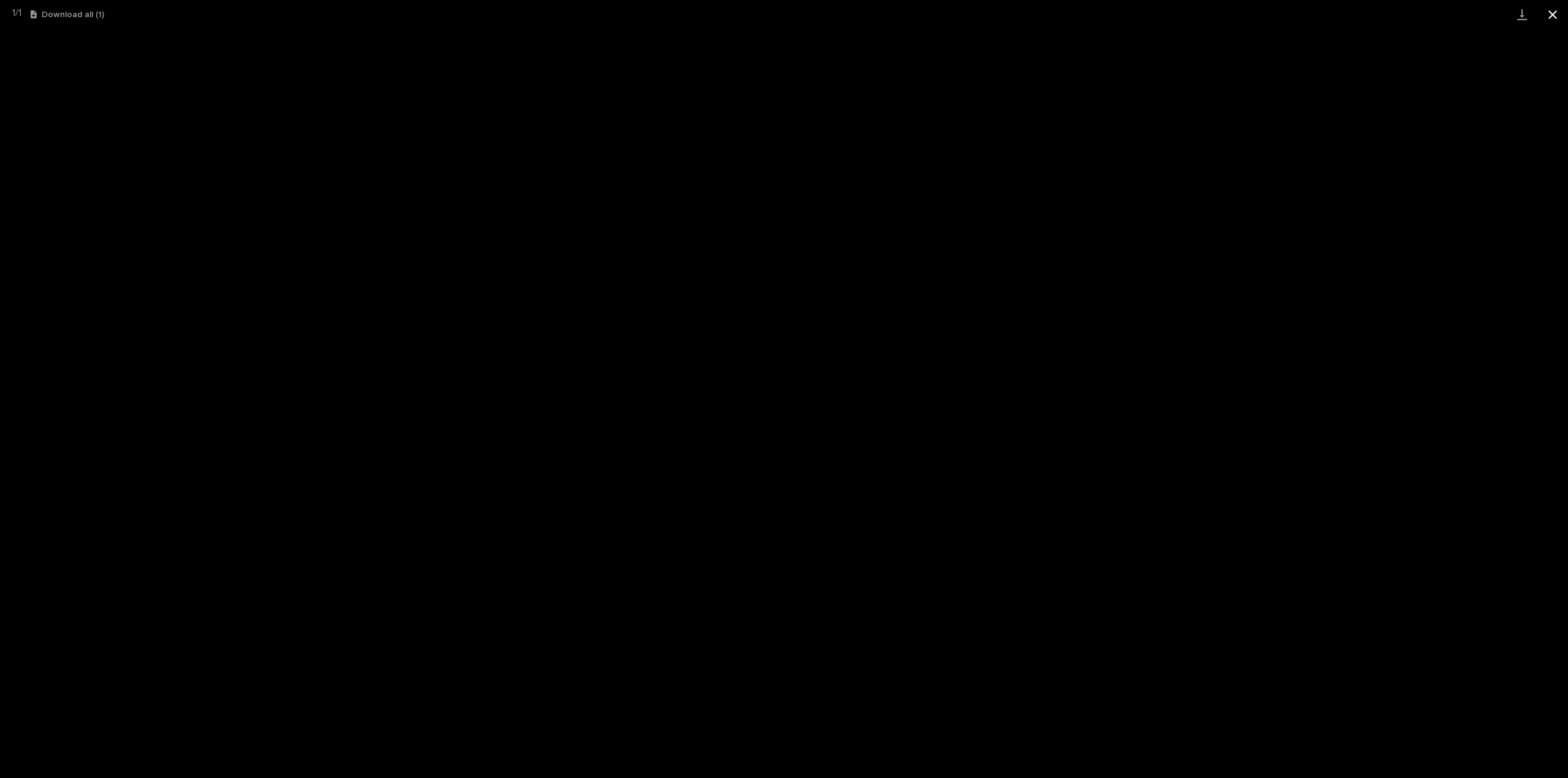
click at [1553, 14] on button "Close gallery" at bounding box center [1553, 15] width 30 height 29
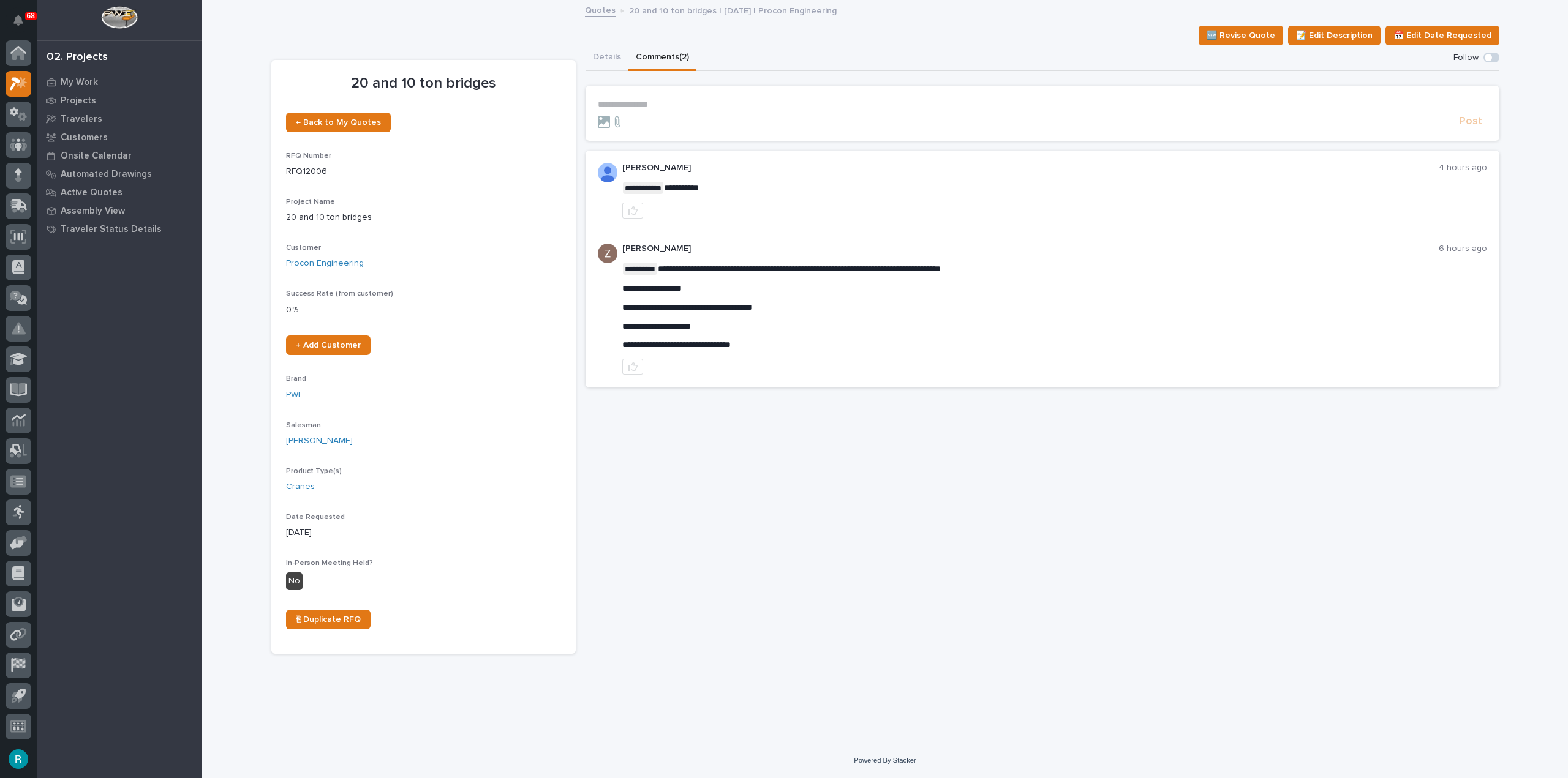
click at [670, 54] on button "Comments (2)" at bounding box center [663, 58] width 68 height 26
click at [690, 593] on div "**********" at bounding box center [1042, 349] width 914 height 609
